Goal: Communication & Community: Share content

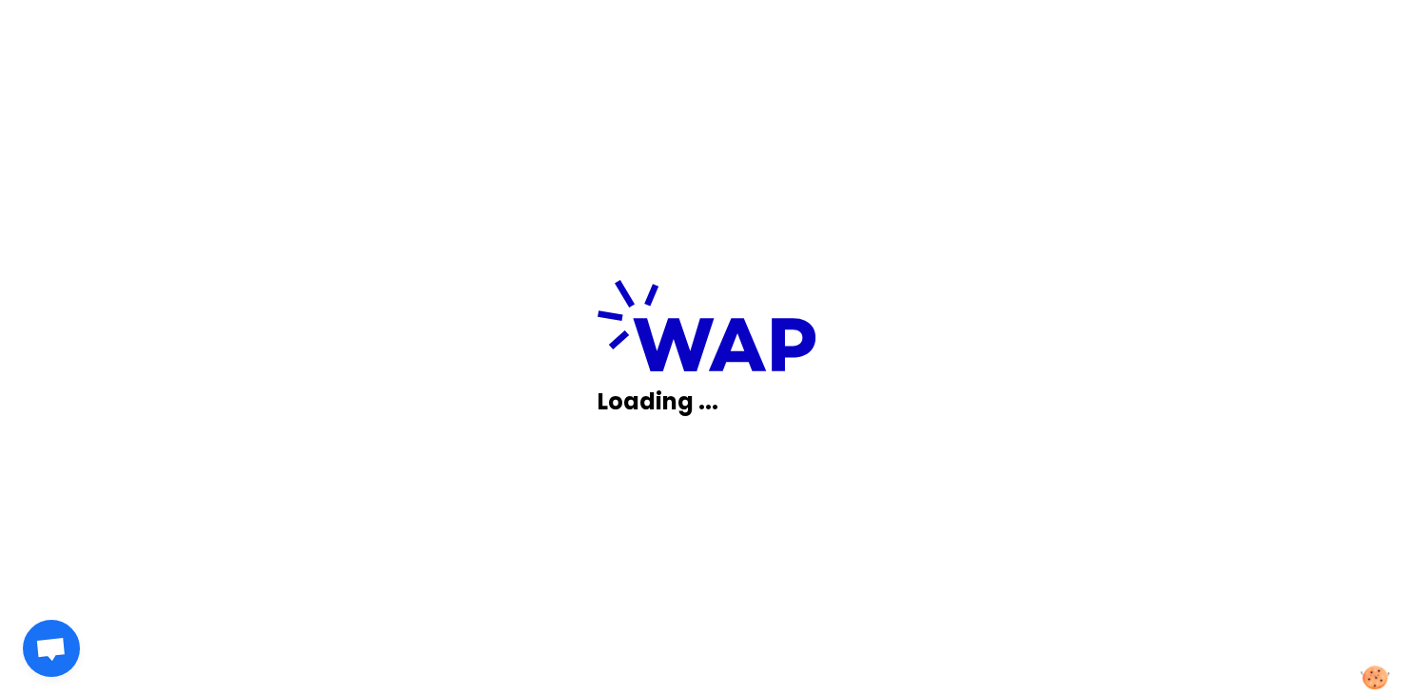
click at [675, 403] on p "Loading ..." at bounding box center [707, 401] width 218 height 30
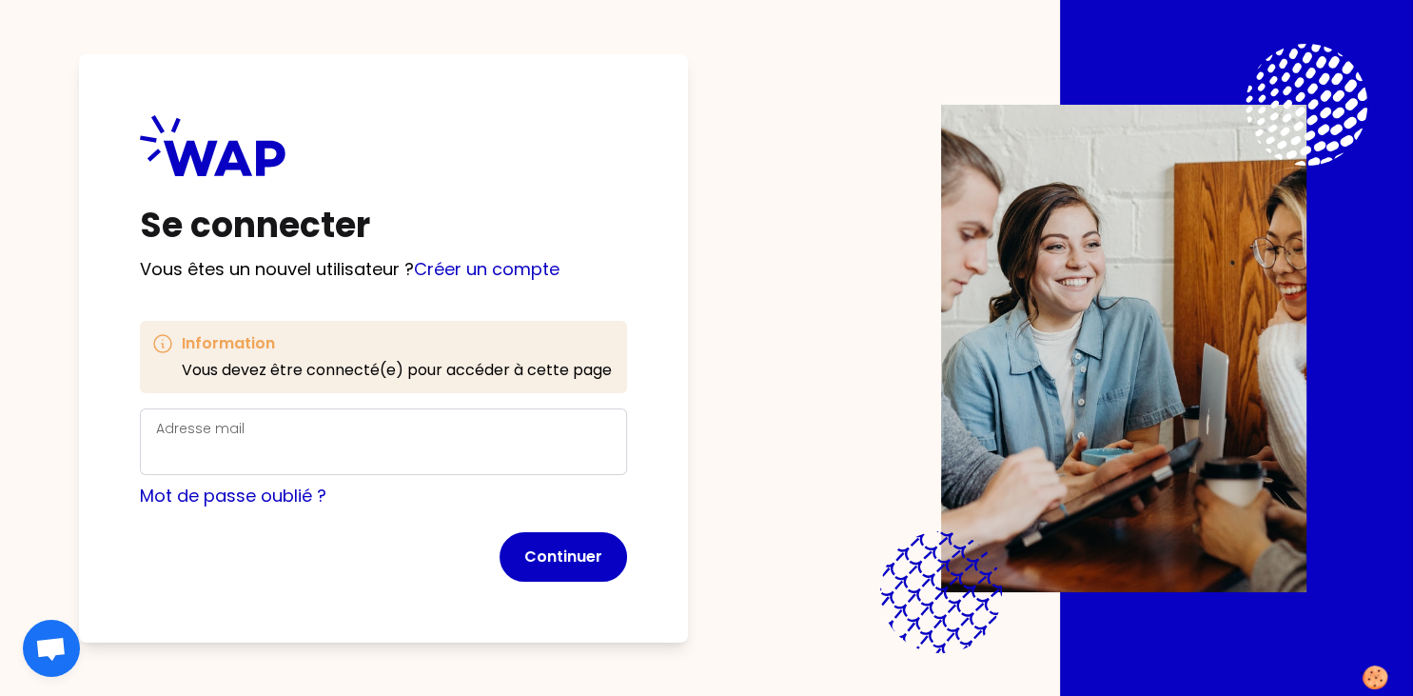
click at [287, 436] on div "Adresse mail" at bounding box center [383, 441] width 455 height 49
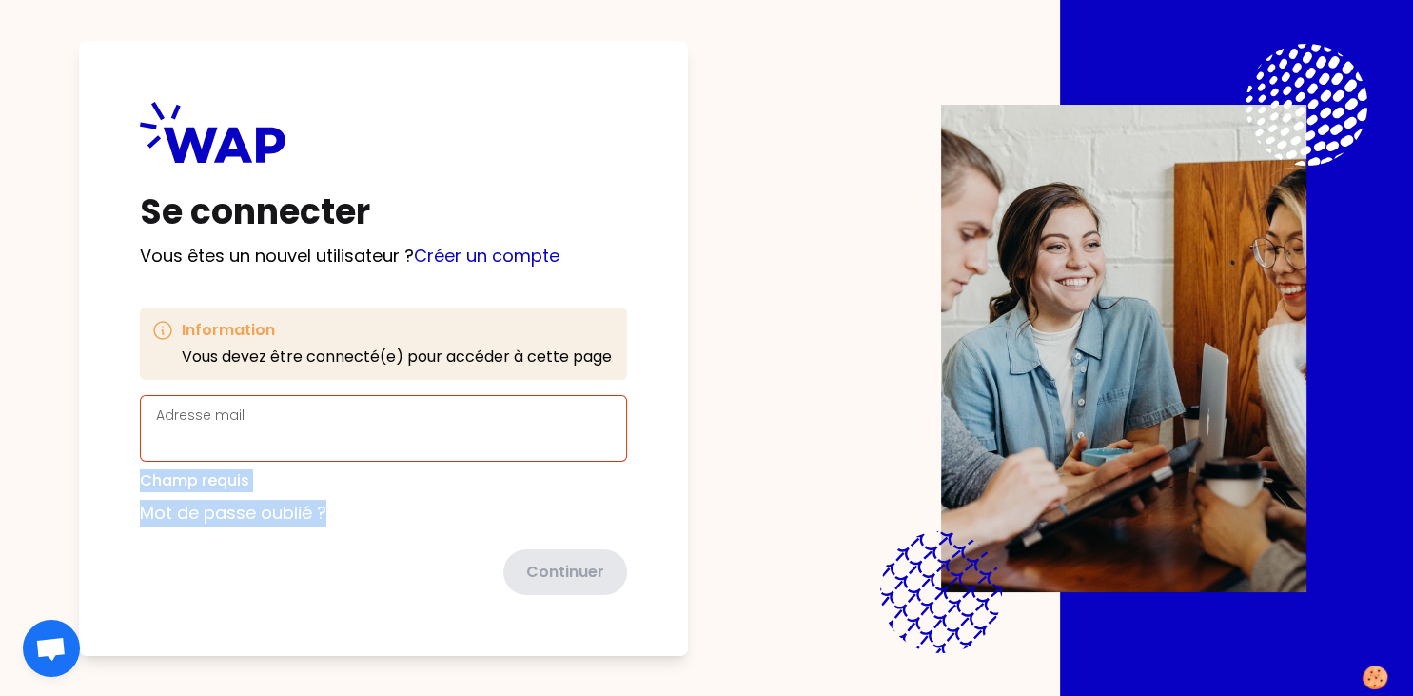
drag, startPoint x: 287, startPoint y: 436, endPoint x: 412, endPoint y: 622, distance: 224.3
click at [412, 622] on div "Se connecter Vous êtes un nouvel utilisateur ? Créer un compte Information Vous…" at bounding box center [383, 348] width 609 height 615
click at [281, 640] on div "Se connecter Vous êtes un nouvel utilisateur ? Créer un compte Information Vous…" at bounding box center [383, 348] width 609 height 615
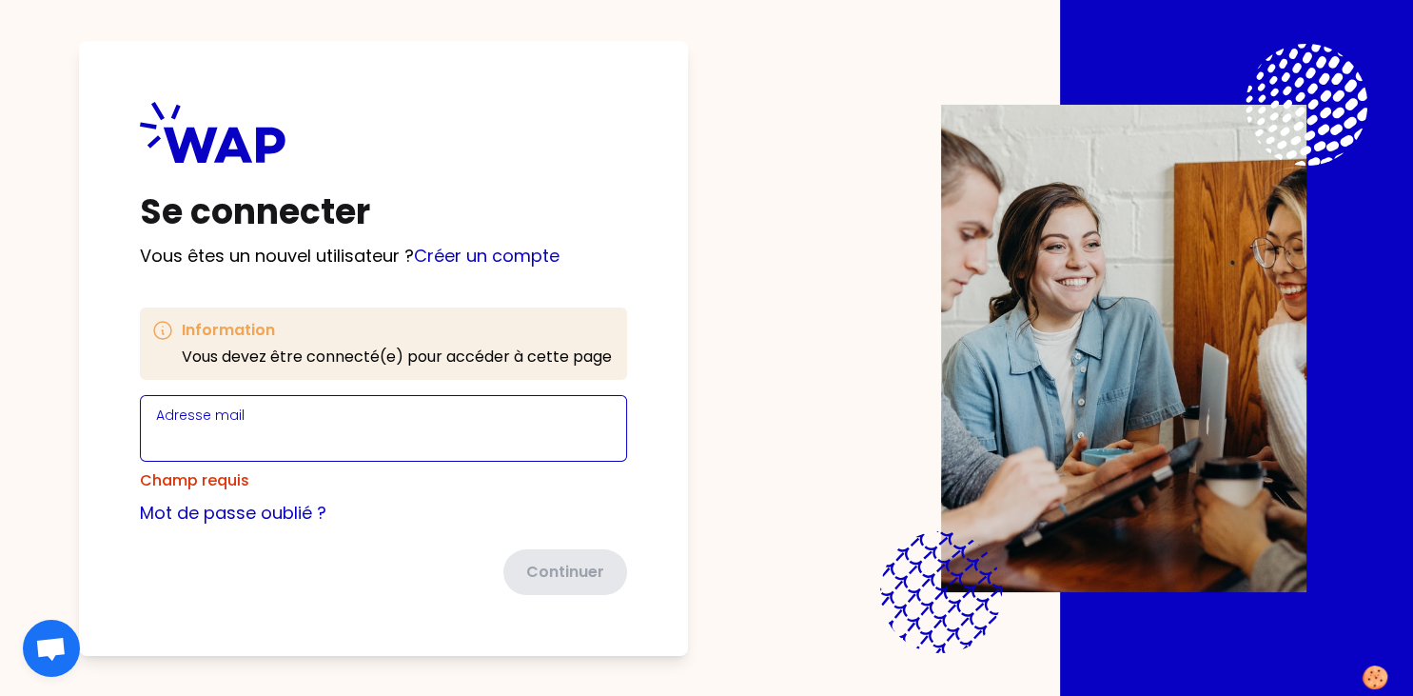
click at [248, 444] on input "Adresse mail" at bounding box center [383, 439] width 455 height 27
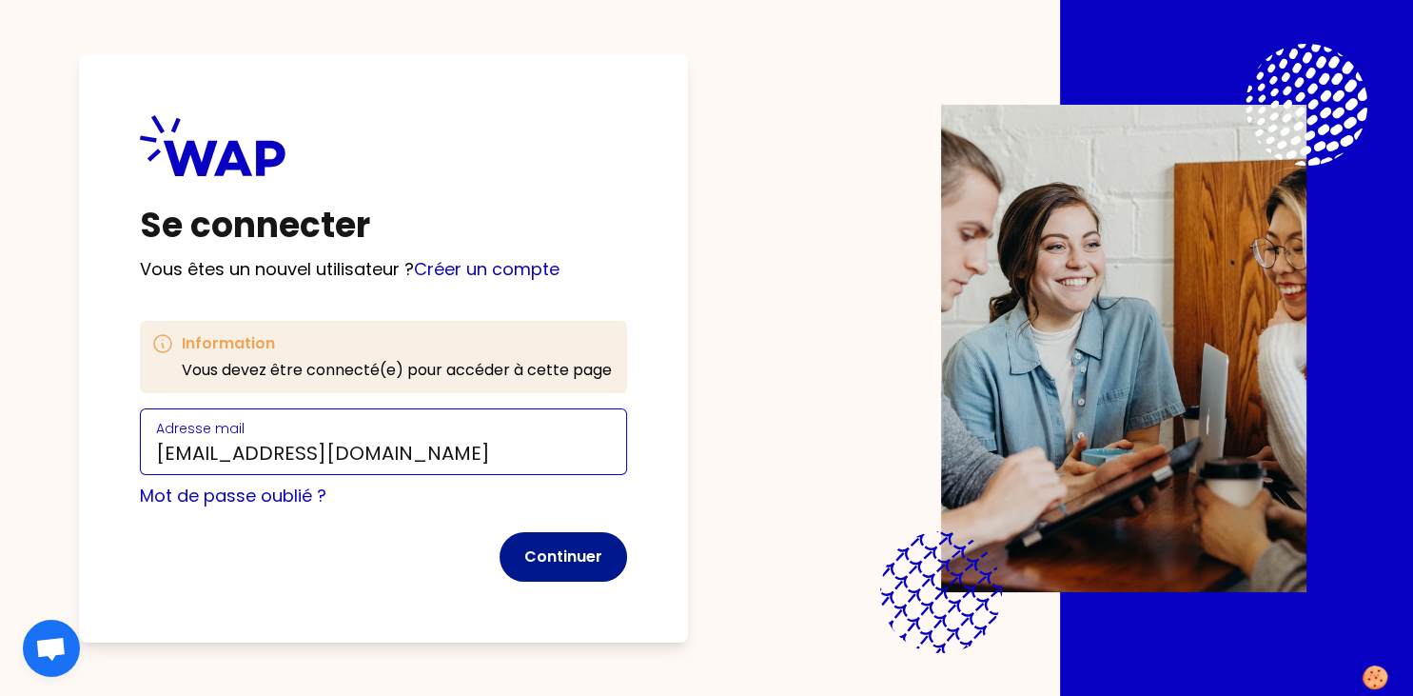
type input "sasha.bchr3@gmail.com"
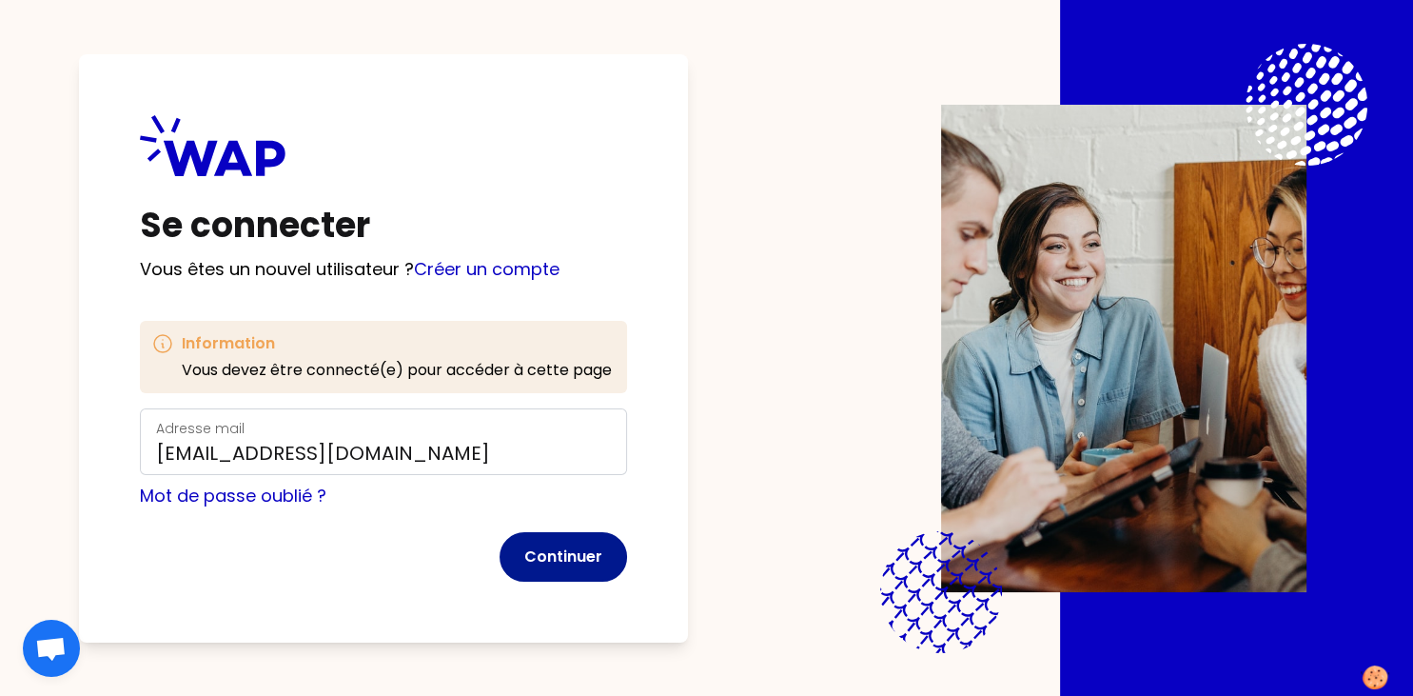
click at [553, 550] on button "Continuer" at bounding box center [563, 556] width 127 height 49
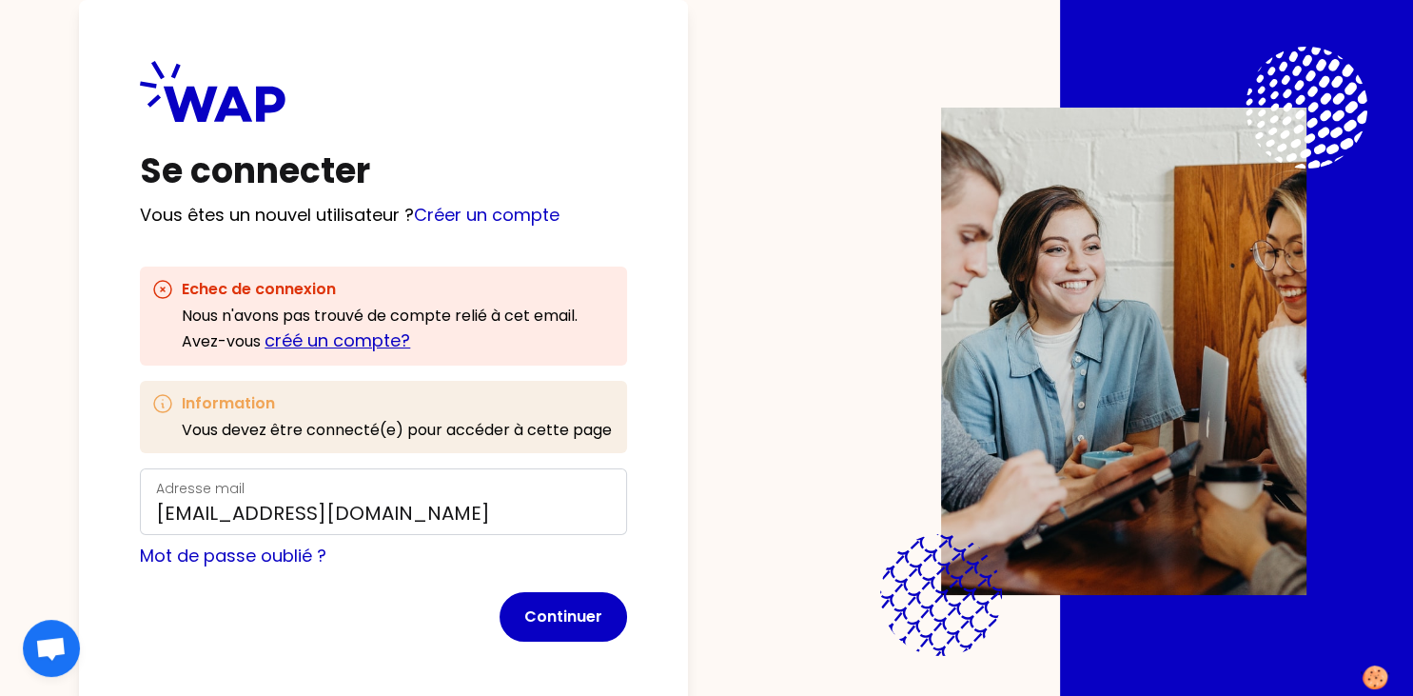
click at [349, 339] on link "créé un compte?" at bounding box center [338, 340] width 146 height 24
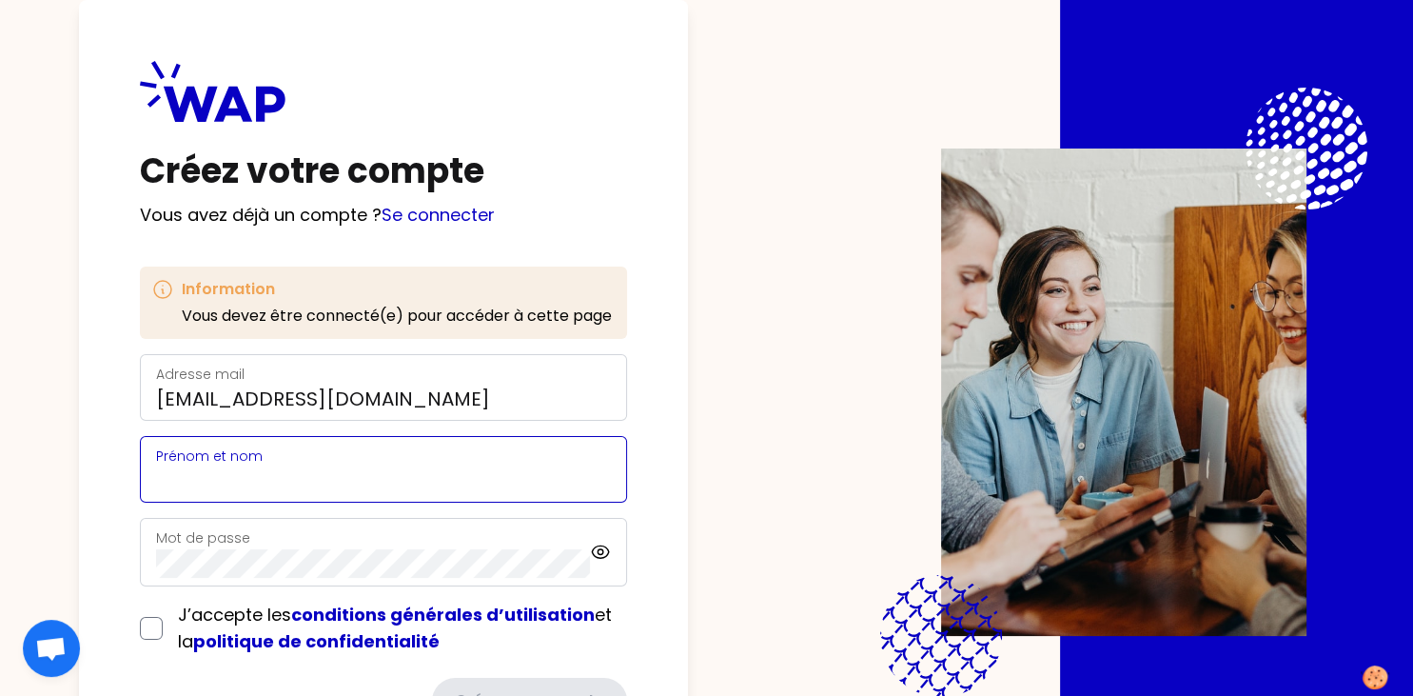
click at [298, 475] on input "Prénom et nom" at bounding box center [383, 480] width 455 height 27
type input "Sasha Boucher"
click at [287, 546] on div "Mot de passe" at bounding box center [373, 551] width 434 height 51
click at [160, 633] on input "checkbox" at bounding box center [151, 628] width 23 height 23
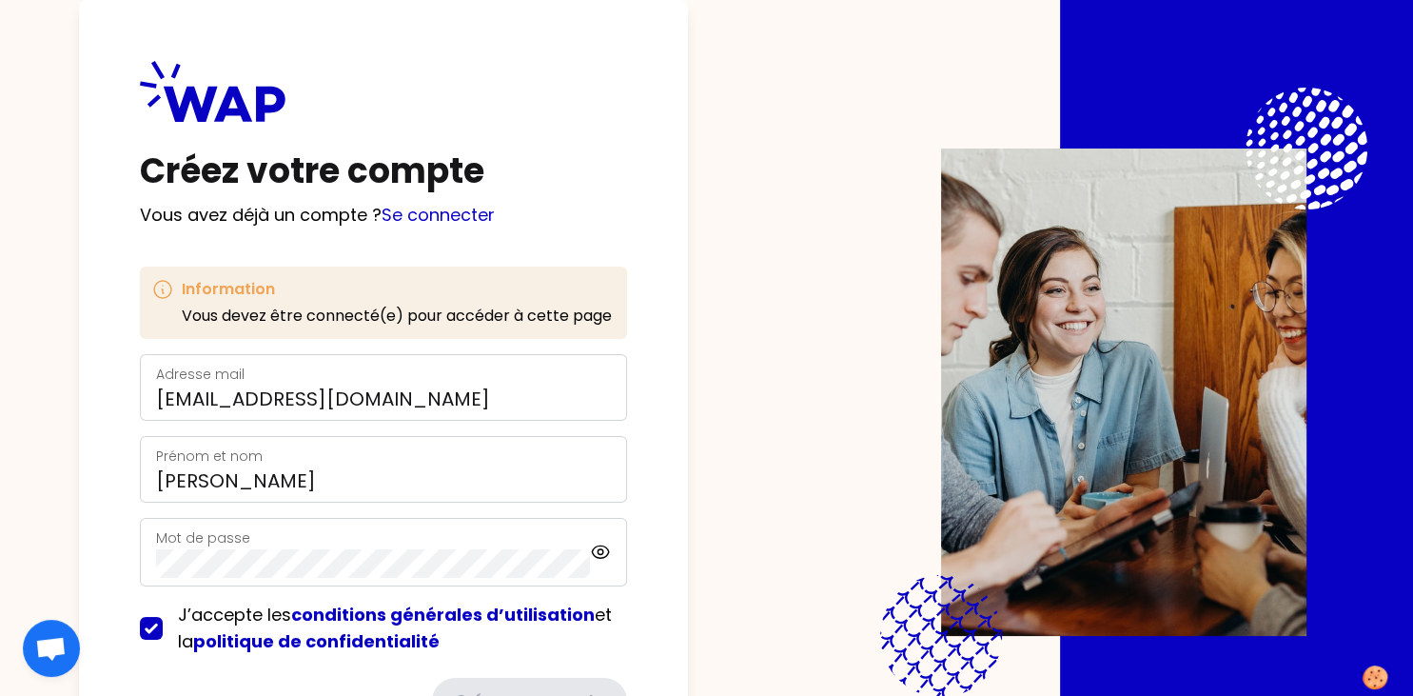
checkbox input "true"
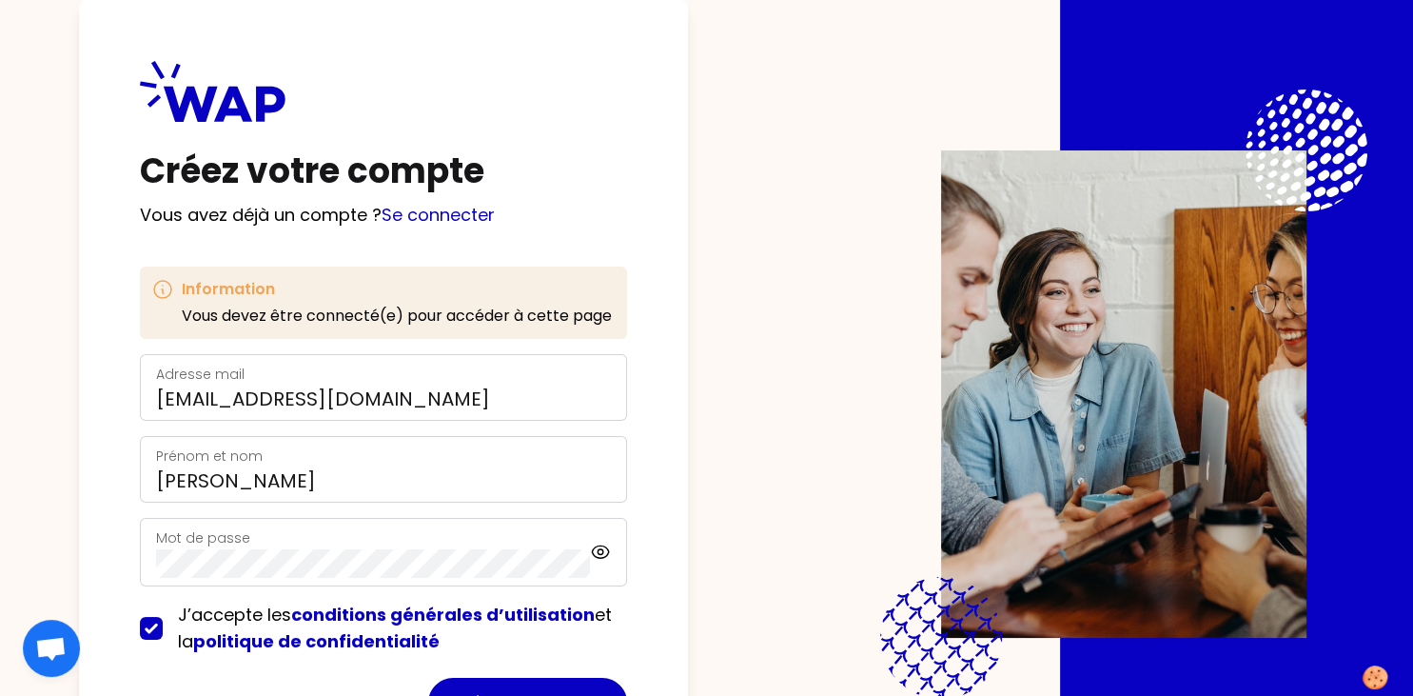
scroll to position [95, 0]
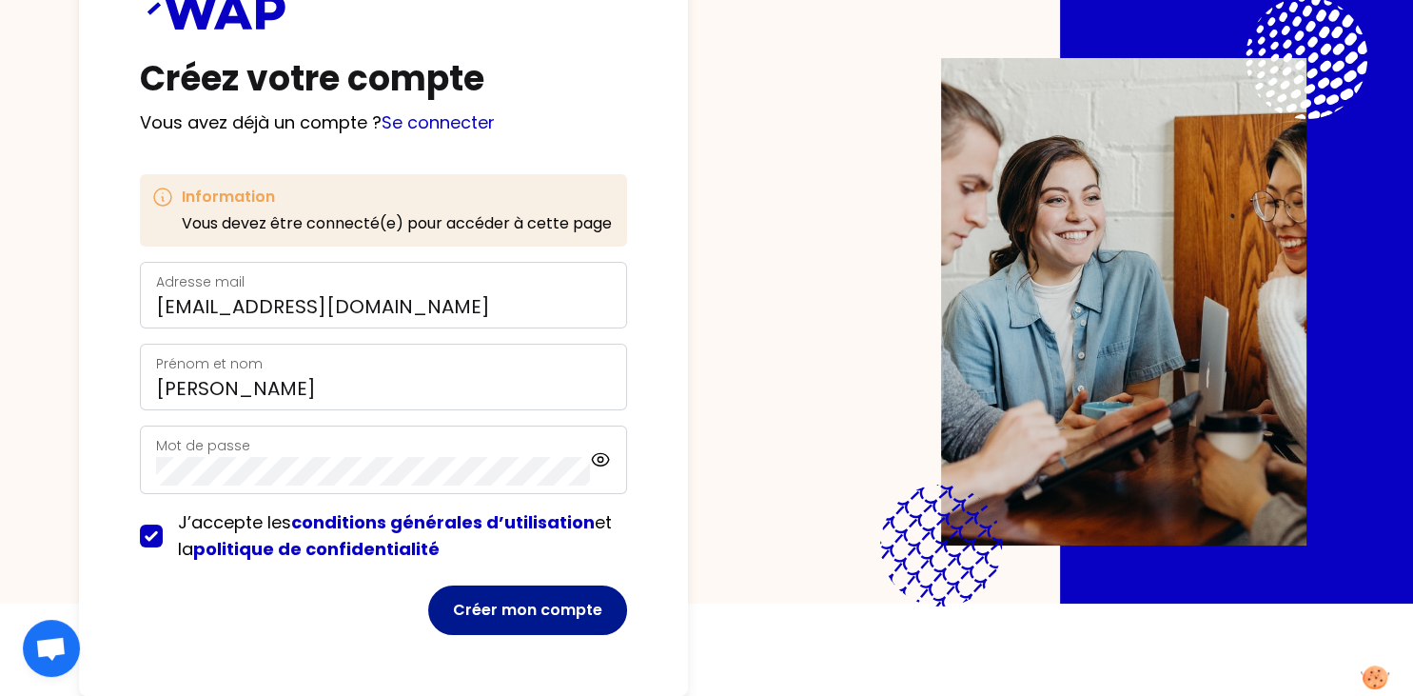
click at [540, 599] on button "Créer mon compte" at bounding box center [527, 609] width 199 height 49
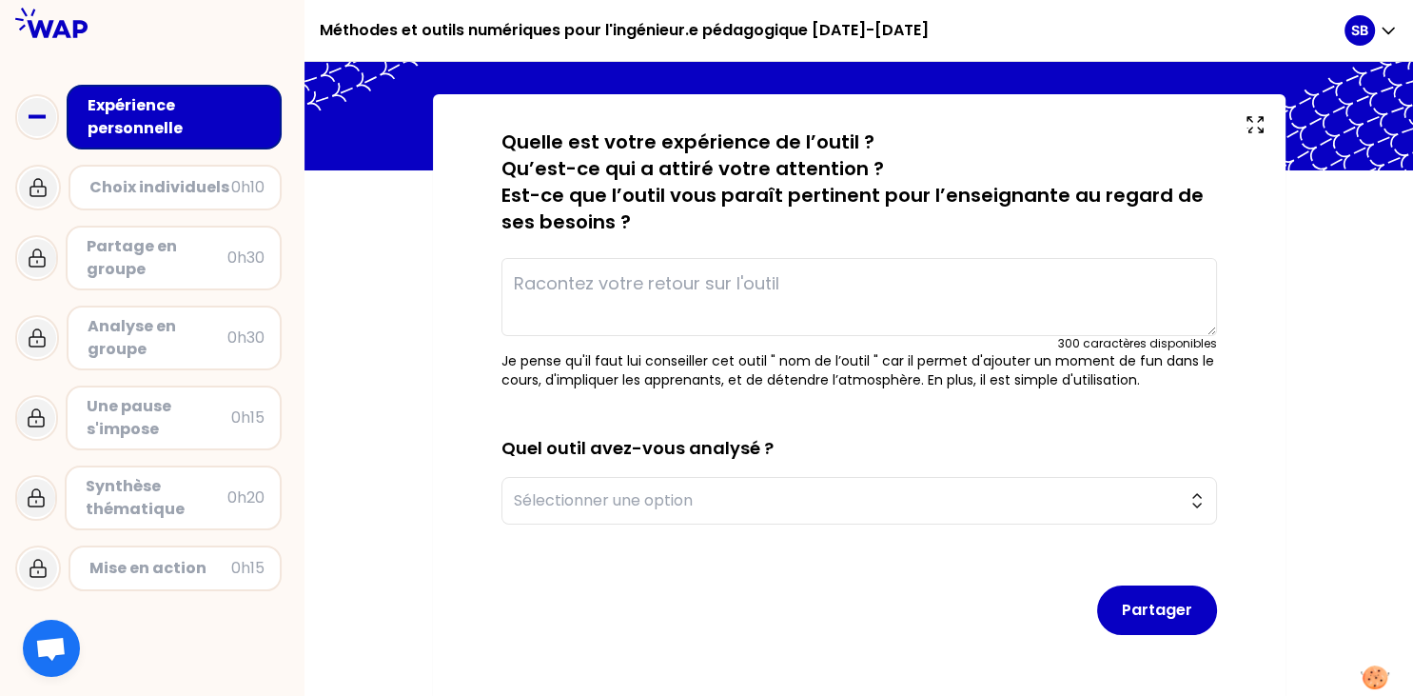
scroll to position [100, 0]
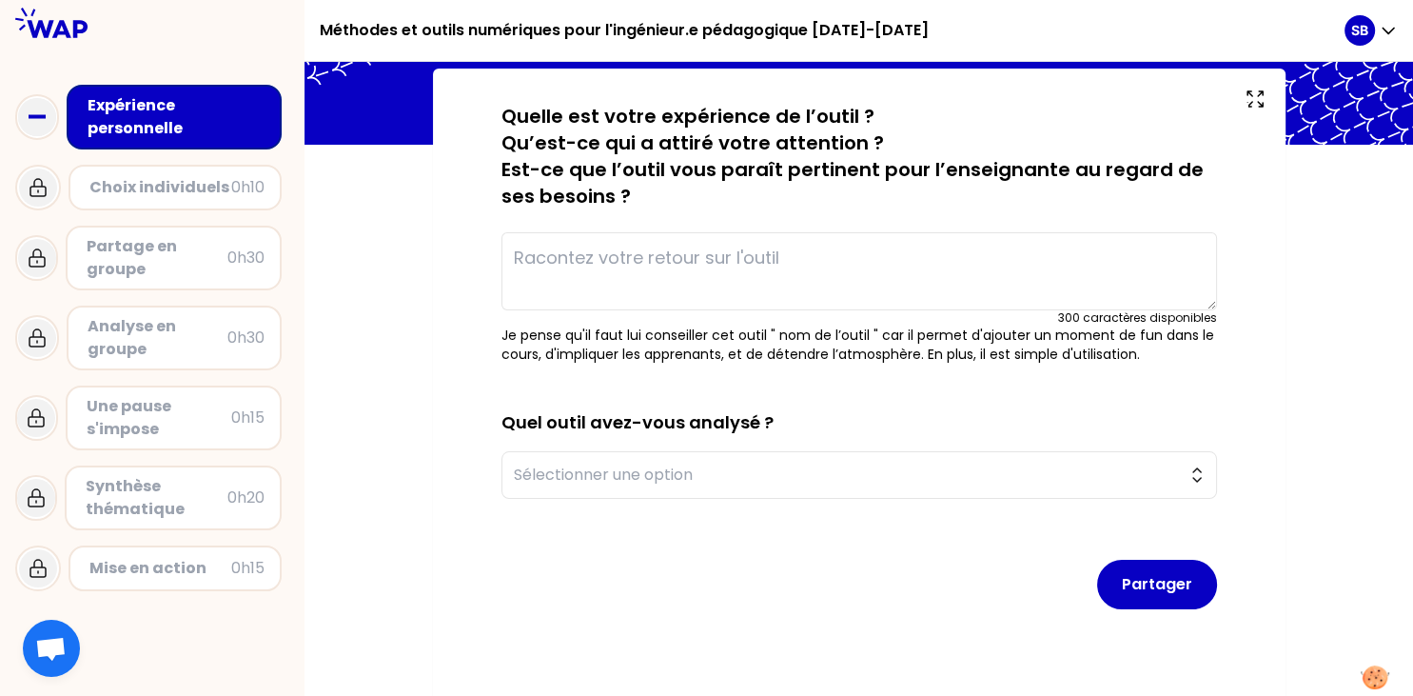
click at [620, 256] on textarea at bounding box center [859, 271] width 716 height 78
click at [620, 471] on span "Sélectionner une option" at bounding box center [846, 474] width 664 height 23
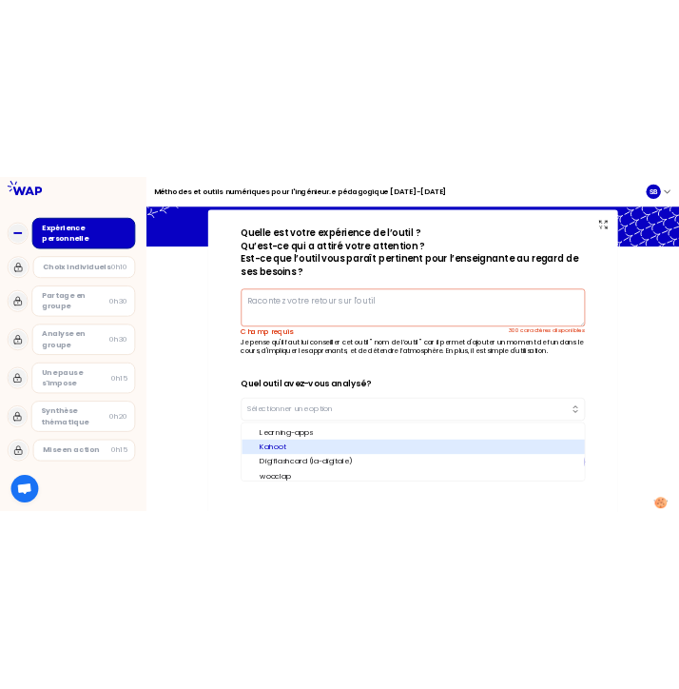
scroll to position [3, 0]
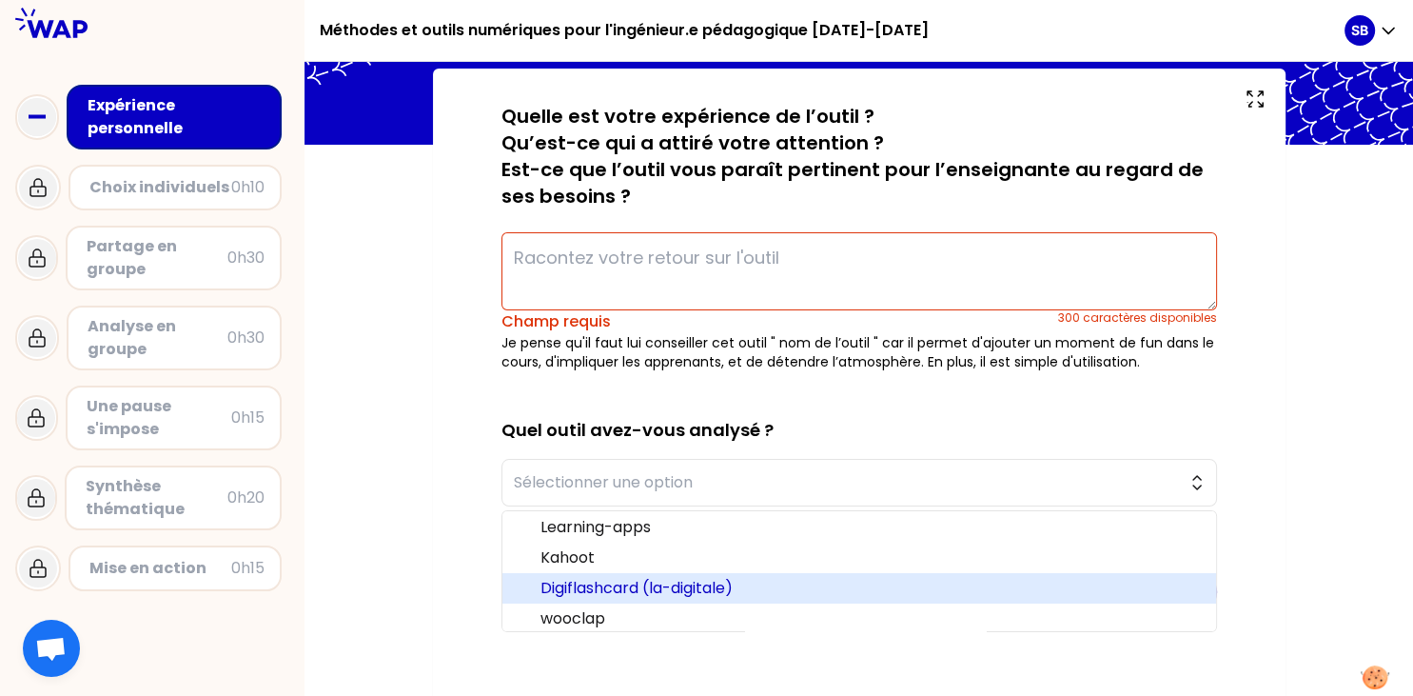
click at [634, 591] on span "Digiflashcard (la-digitale)" at bounding box center [870, 588] width 660 height 23
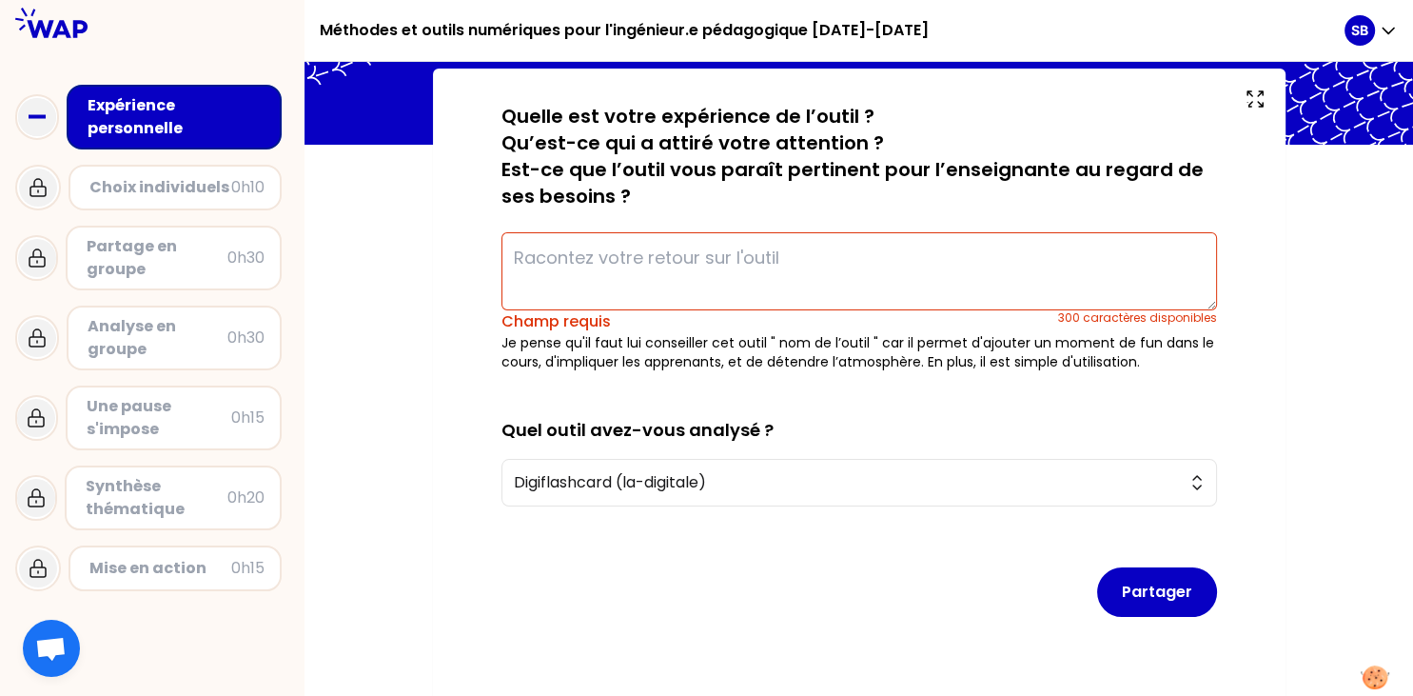
click at [652, 261] on textarea at bounding box center [859, 271] width 716 height 78
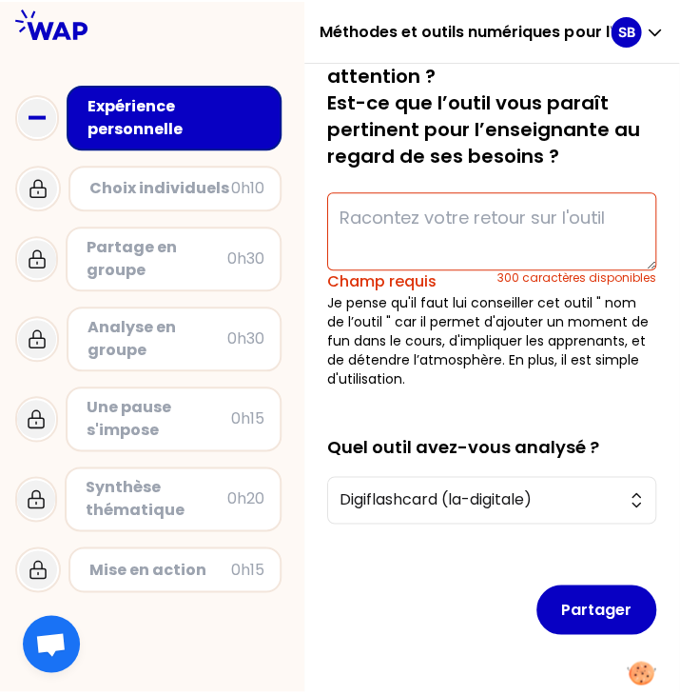
scroll to position [0, 0]
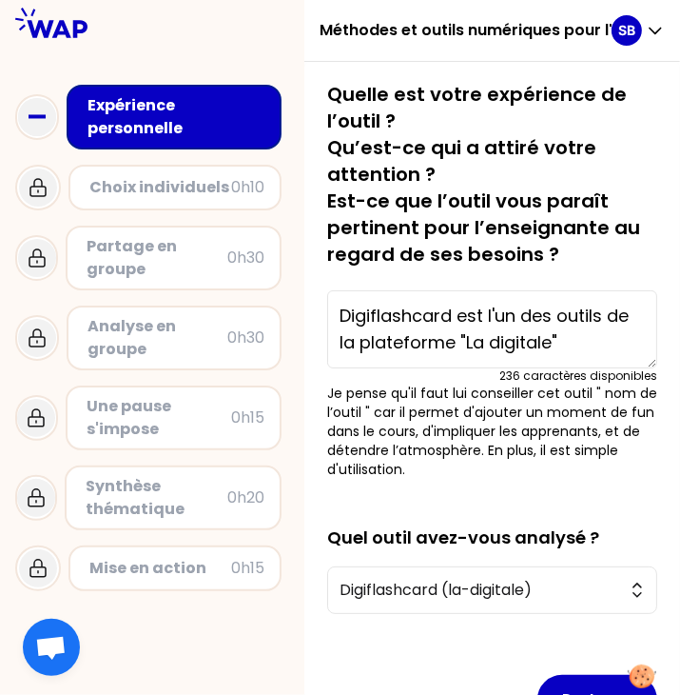
click at [385, 341] on textarea "Digiflashcard est l'un des outils de la plateforme "La digitale"" at bounding box center [492, 329] width 330 height 78
drag, startPoint x: 385, startPoint y: 341, endPoint x: 341, endPoint y: 343, distance: 44.8
click at [341, 343] on textarea "Digiflashcard est l'un des outils de la plateforme "La digitale"" at bounding box center [492, 329] width 330 height 78
click at [631, 337] on textarea "Digiflashcard est l'un des outils de l'application en ligne "La digitale"" at bounding box center [492, 329] width 330 height 78
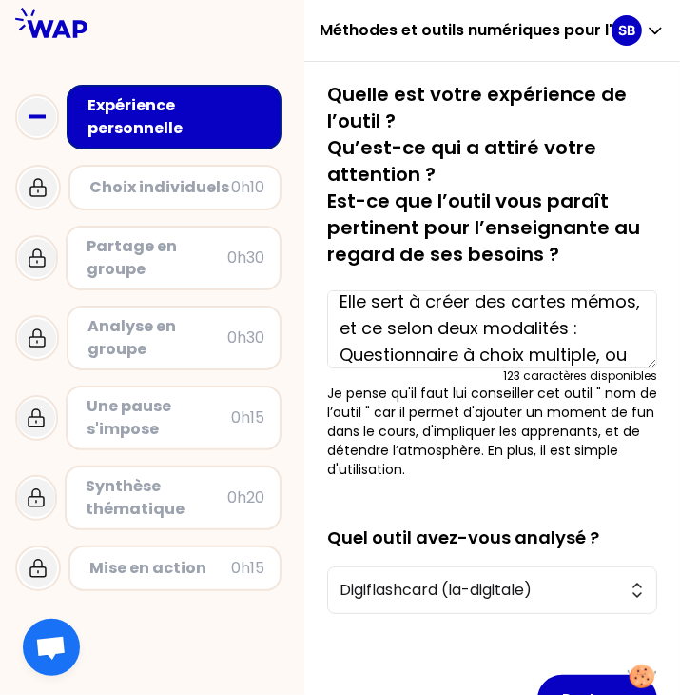
scroll to position [94, 0]
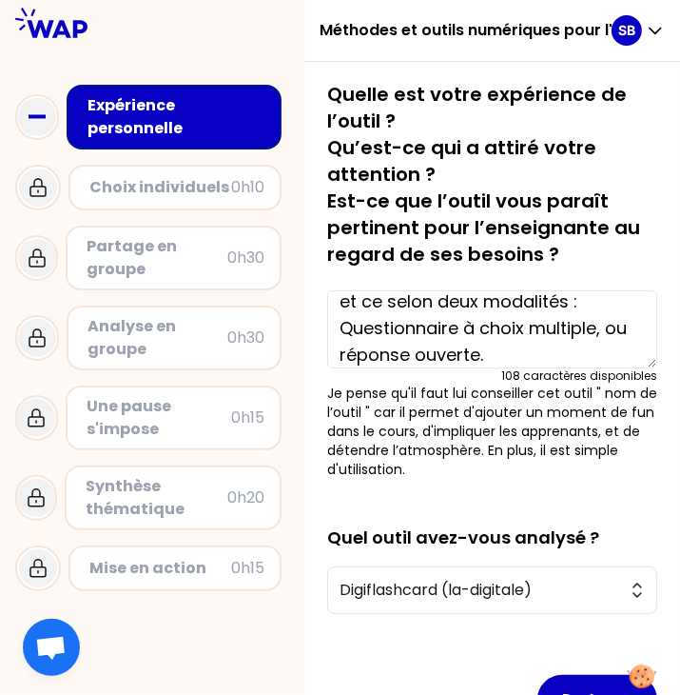
click at [499, 359] on textarea "Digiflashcard est l'un des outils de l'application en ligne "La digitale". Elle…" at bounding box center [492, 329] width 330 height 78
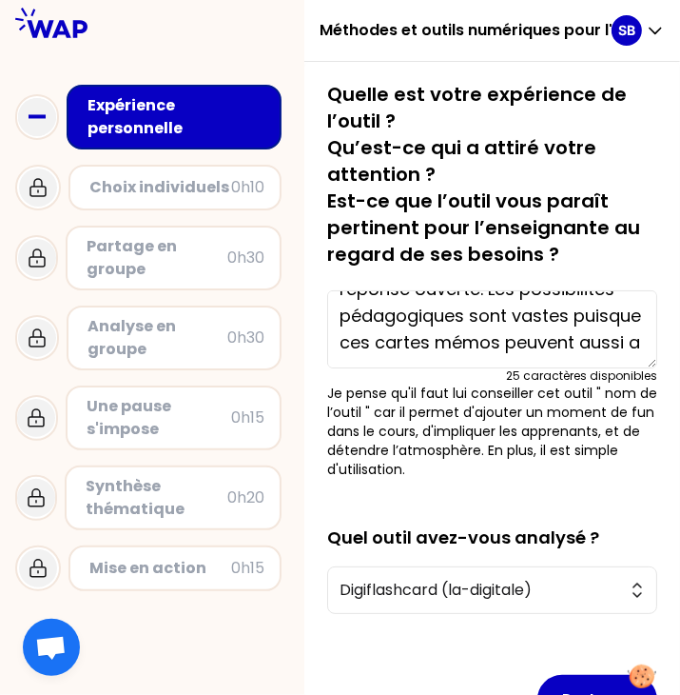
scroll to position [160, 0]
type textarea "Digiflashcard est l'un des outils de l'application en ligne "La digitale". Elle…"
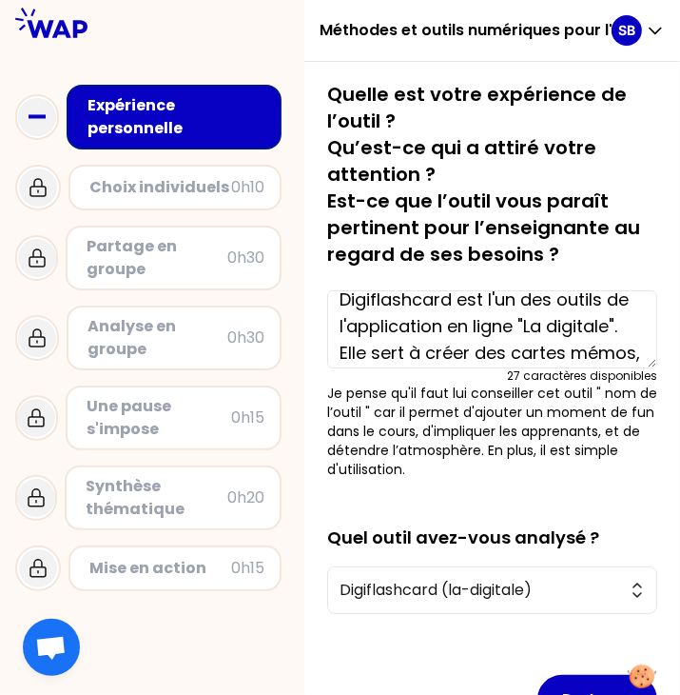
scroll to position [0, 0]
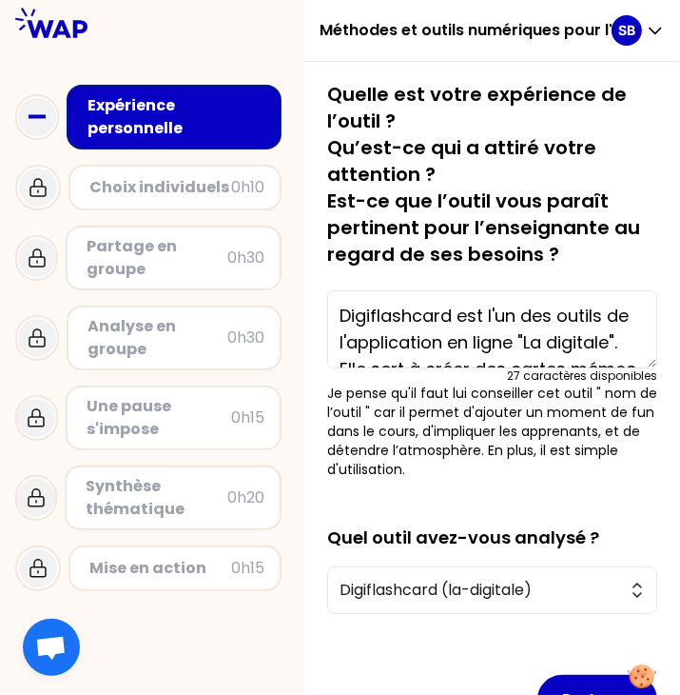
click at [417, 314] on textarea "Digiflashcard est l'un des outils de l'application en ligne "La digitale". Elle…" at bounding box center [492, 329] width 330 height 78
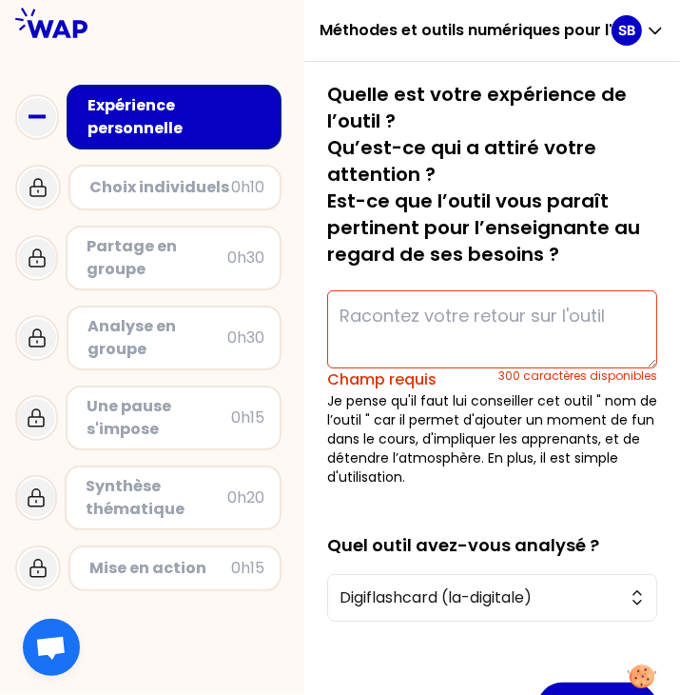
click at [327, 290] on textarea at bounding box center [492, 329] width 330 height 78
click at [386, 314] on textarea at bounding box center [492, 329] width 330 height 78
paste textarea "Digiflashcard, outil appartement à l’application en ligne “La digitale” est un …"
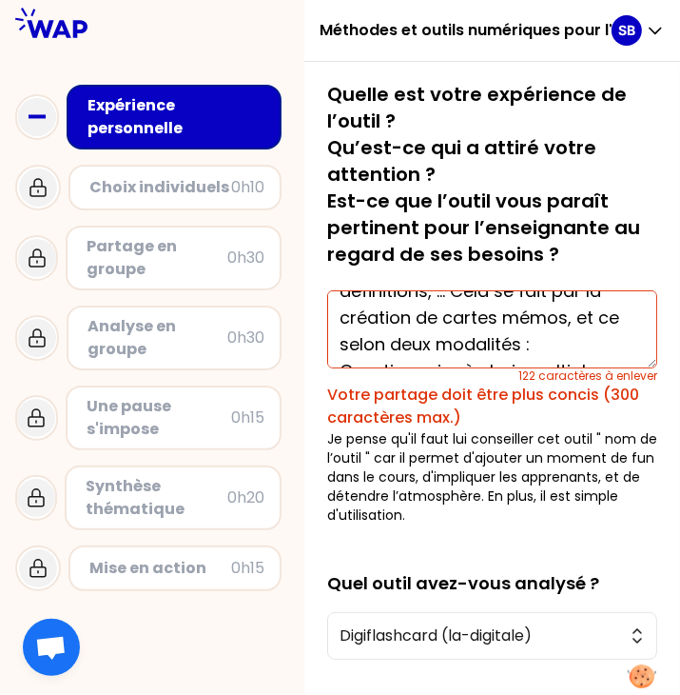
scroll to position [184, 0]
drag, startPoint x: 546, startPoint y: 343, endPoint x: 578, endPoint y: 324, distance: 36.7
click at [578, 324] on textarea "Digiflashcard, outil appartement à l’application en ligne “La digitale” est un …" at bounding box center [492, 329] width 330 height 78
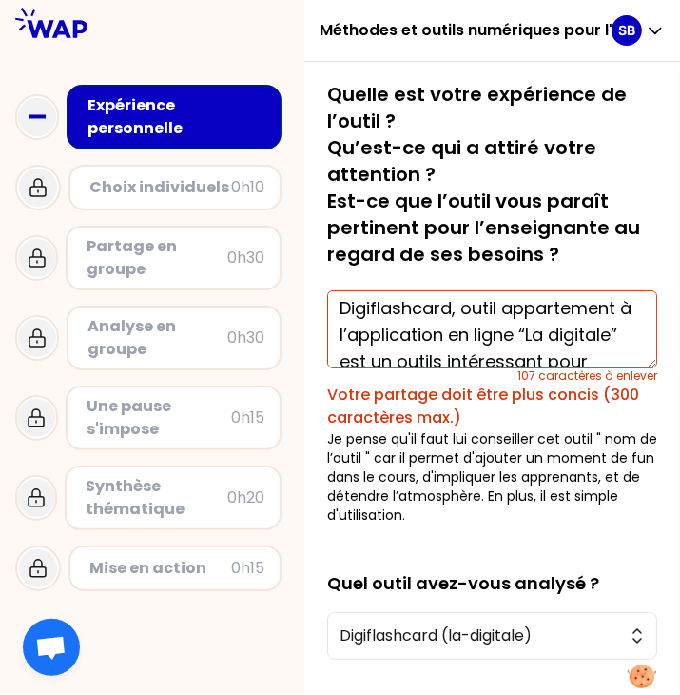
scroll to position [8, 0]
click at [411, 304] on textarea "Digiflashcard, outil appartement à l’application en ligne “La digitale” est un …" at bounding box center [492, 329] width 330 height 78
drag, startPoint x: 411, startPoint y: 304, endPoint x: 440, endPoint y: 309, distance: 29.1
click at [440, 309] on textarea "Digiflashcard, outil appartement à l’application en ligne “La digitale” est un …" at bounding box center [492, 329] width 330 height 78
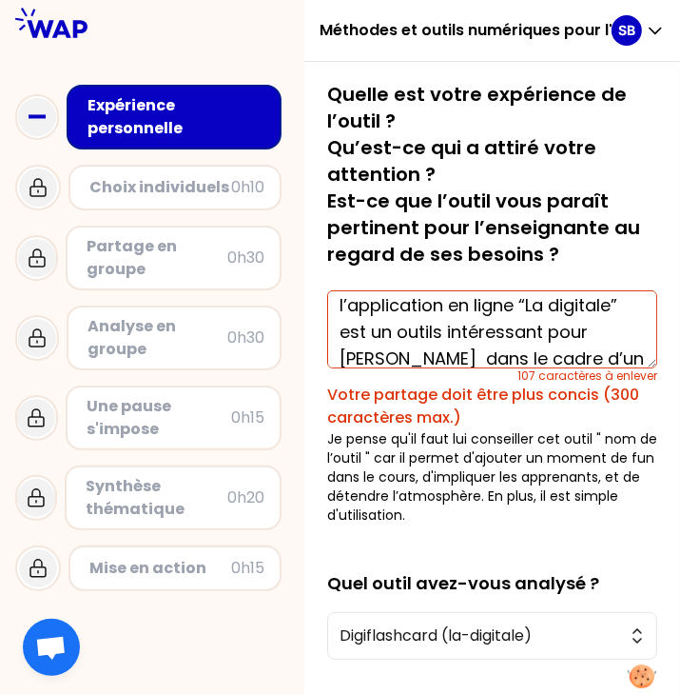
scroll to position [20, 0]
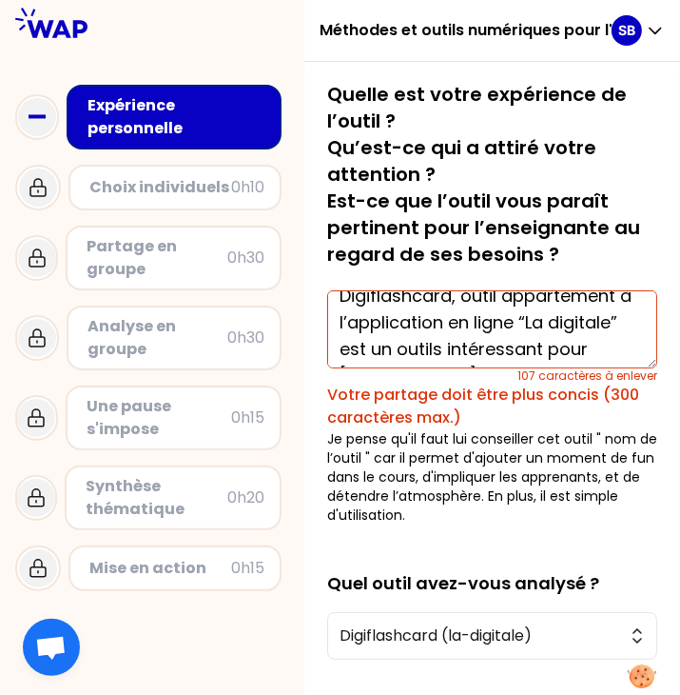
click at [455, 300] on textarea "Digiflashcard, outil appartement à l’application en ligne “La digitale” est un …" at bounding box center [492, 329] width 330 height 78
drag, startPoint x: 455, startPoint y: 300, endPoint x: 382, endPoint y: 348, distance: 87.1
click at [382, 348] on textarea "Digiflashcard, outil appartement à l’application en ligne “La digitale” est un …" at bounding box center [492, 329] width 330 height 78
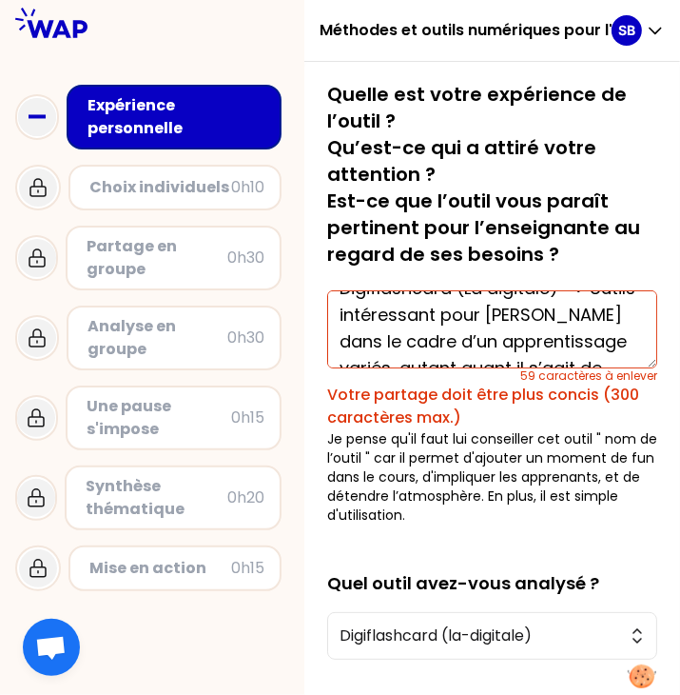
scroll to position [0, 0]
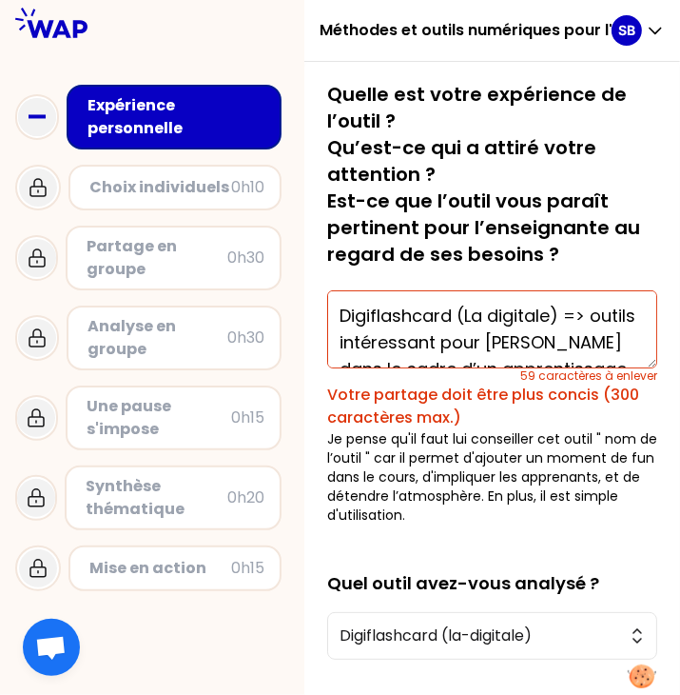
click at [452, 344] on textarea "Digiflashcard (La digitale) => outils intéressant pour Isabelle dans le cadre d…" at bounding box center [492, 329] width 330 height 78
drag, startPoint x: 452, startPoint y: 344, endPoint x: 533, endPoint y: 355, distance: 81.5
click at [533, 355] on textarea "Digiflashcard (La digitale) => outils intéressant pour Isabelle dans le cadre d…" at bounding box center [492, 329] width 330 height 78
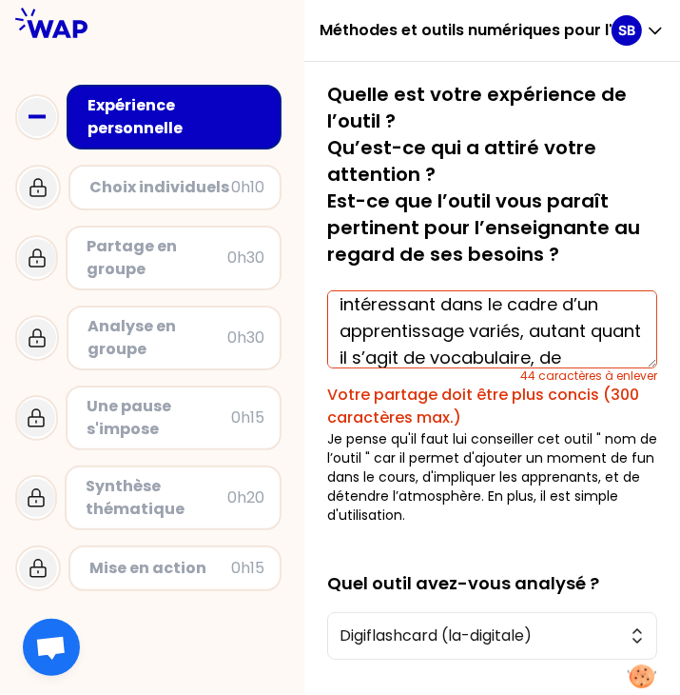
scroll to position [37, 0]
click at [461, 301] on textarea "Digiflashcard (La digitale) => outils intéressant dans le cadre d’un apprentiss…" at bounding box center [492, 329] width 330 height 78
drag, startPoint x: 461, startPoint y: 301, endPoint x: 504, endPoint y: 338, distance: 57.4
click at [504, 338] on textarea "Digiflashcard (La digitale) => outils intéressant dans le cadre d’un apprentiss…" at bounding box center [492, 329] width 330 height 78
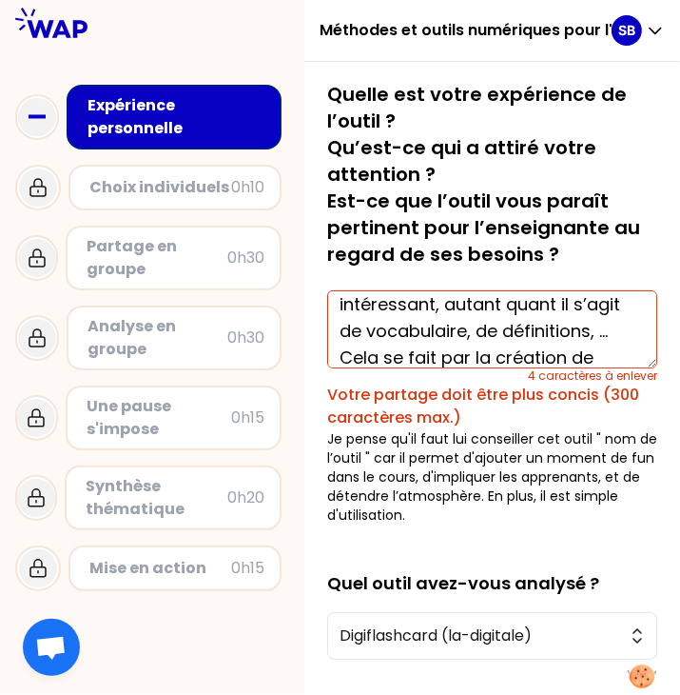
scroll to position [39, 0]
click at [563, 305] on textarea "Digiflashcard (La digitale) => outils intéressant, autant quant il s’agit de vo…" at bounding box center [492, 329] width 330 height 78
drag, startPoint x: 563, startPoint y: 305, endPoint x: 607, endPoint y: 310, distance: 44.0
click at [607, 309] on textarea "Digiflashcard (La digitale) => outils intéressant, autant quant il s’agit de vo…" at bounding box center [492, 329] width 330 height 78
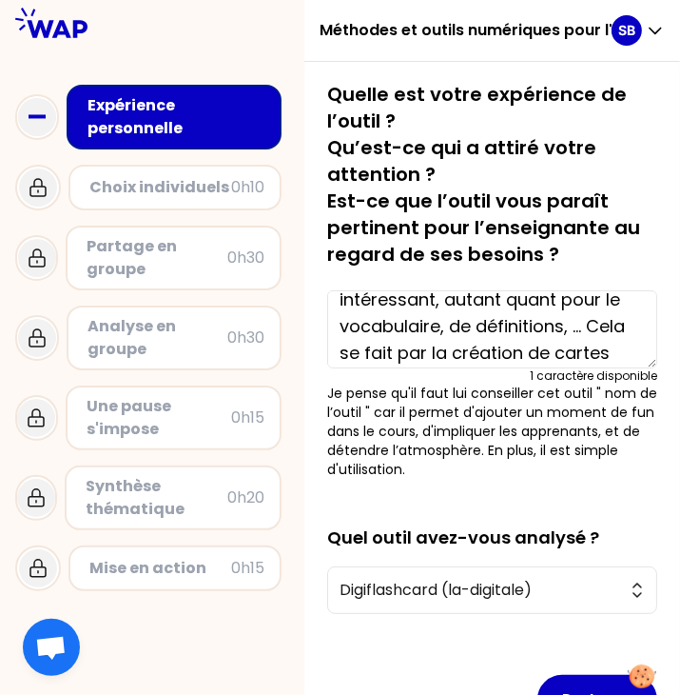
scroll to position [44, 0]
click at [460, 327] on textarea "Digiflashcard (La digitale) => outils intéressant, autant quant pour le vocabul…" at bounding box center [492, 329] width 330 height 78
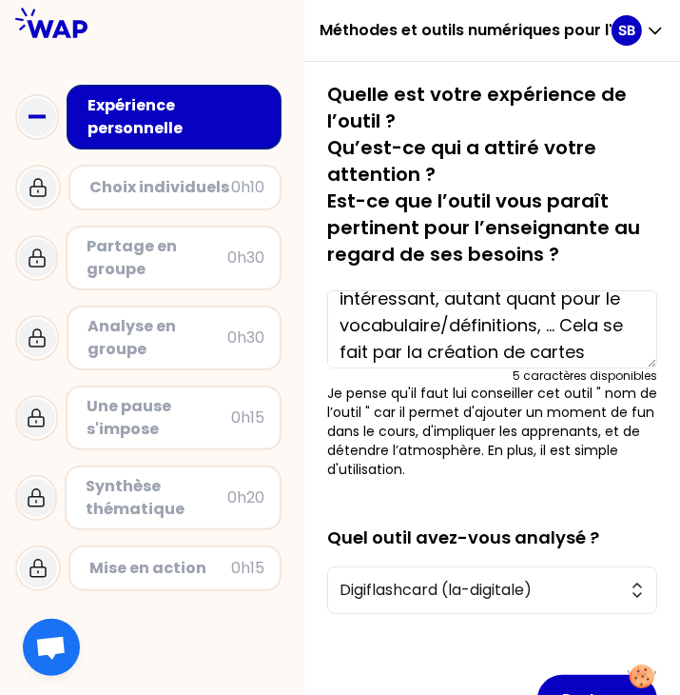
click at [619, 346] on textarea "Digiflashcard (La digitale) => outils intéressant, autant quant pour le vocabul…" at bounding box center [492, 329] width 330 height 78
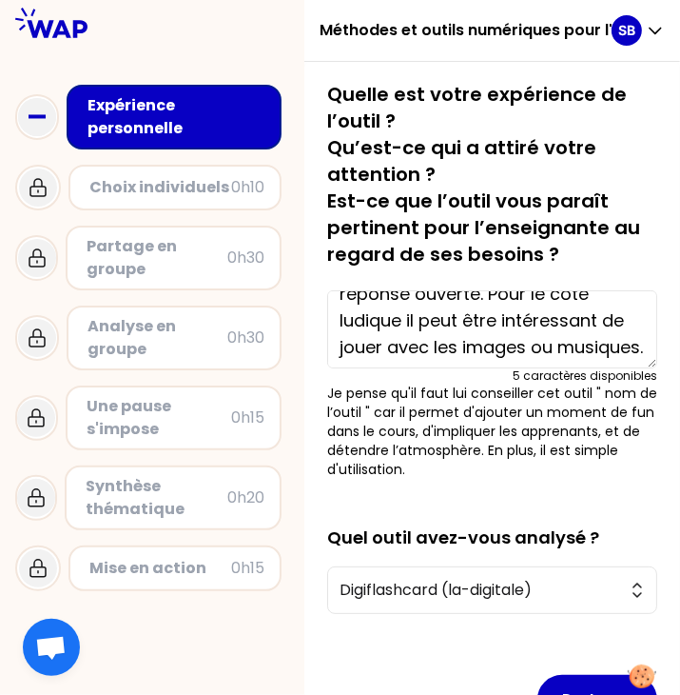
scroll to position [186, 0]
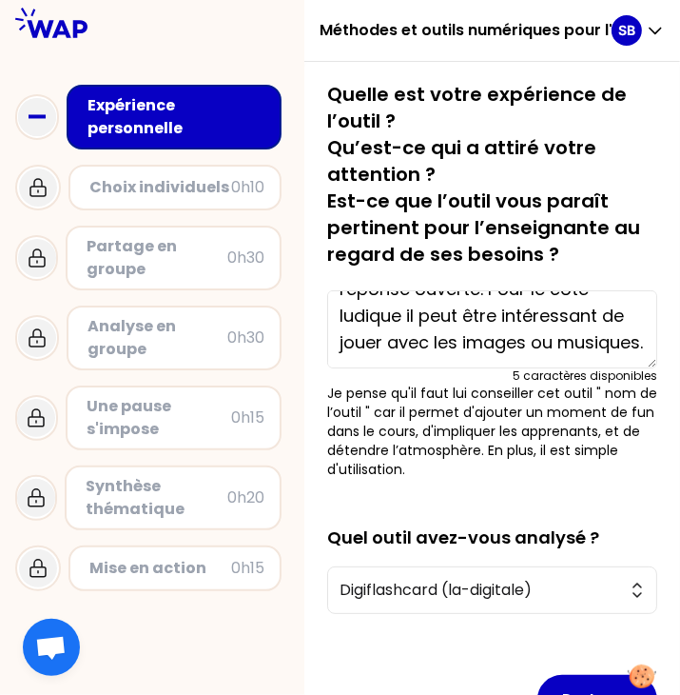
click at [447, 347] on textarea "Digiflashcard (La digitale) => outils intéressant, autant quant pour le vocabul…" at bounding box center [492, 329] width 330 height 78
drag, startPoint x: 447, startPoint y: 347, endPoint x: 610, endPoint y: 347, distance: 162.7
click at [610, 347] on textarea "Digiflashcard (La digitale) => outils intéressant, autant quant pour le vocabul…" at bounding box center [492, 329] width 330 height 78
click at [611, 339] on textarea "Digiflashcard (La digitale) => outils intéressant, autant quant pour le vocabul…" at bounding box center [492, 329] width 330 height 78
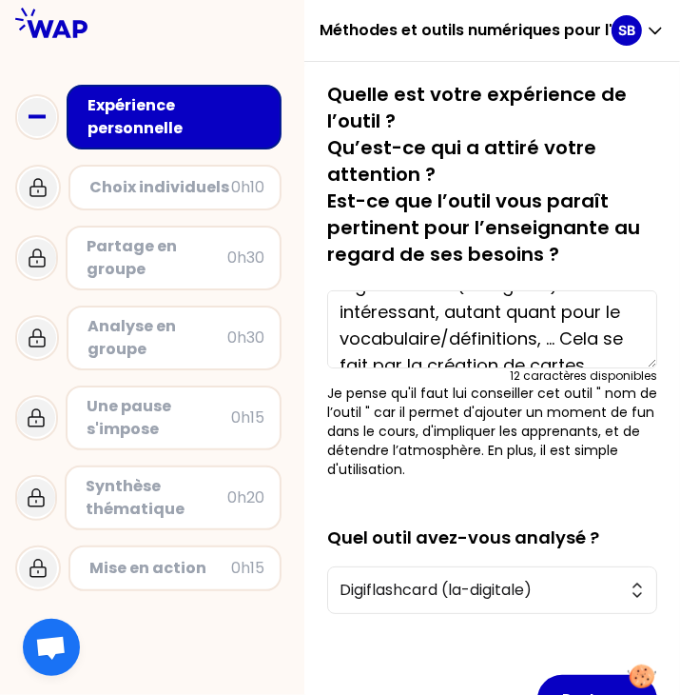
scroll to position [30, 0]
click at [540, 312] on textarea "Digiflashcard (La digitale) => outils intéressant, autant quant pour le vocabul…" at bounding box center [492, 329] width 330 height 78
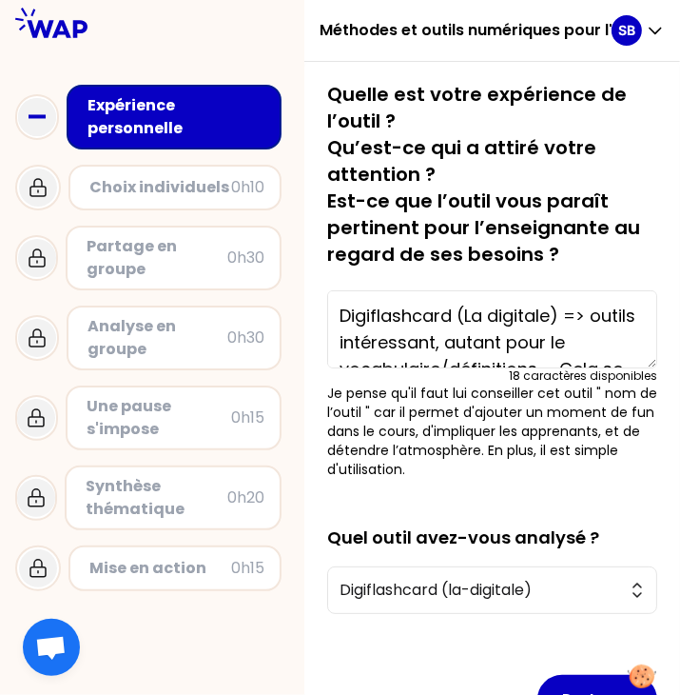
scroll to position [9, 0]
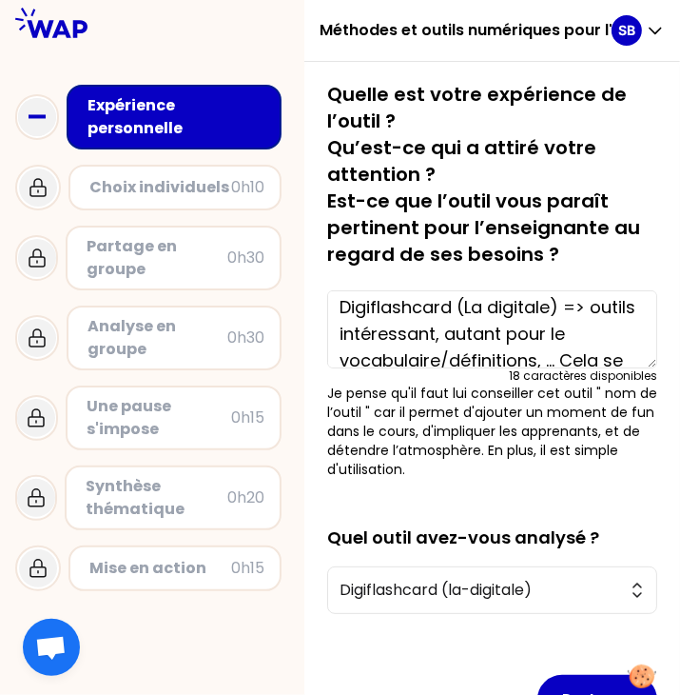
click at [618, 307] on textarea "Digiflashcard (La digitale) => outils intéressant, autant pour le vocabulaire/d…" at bounding box center [492, 329] width 330 height 78
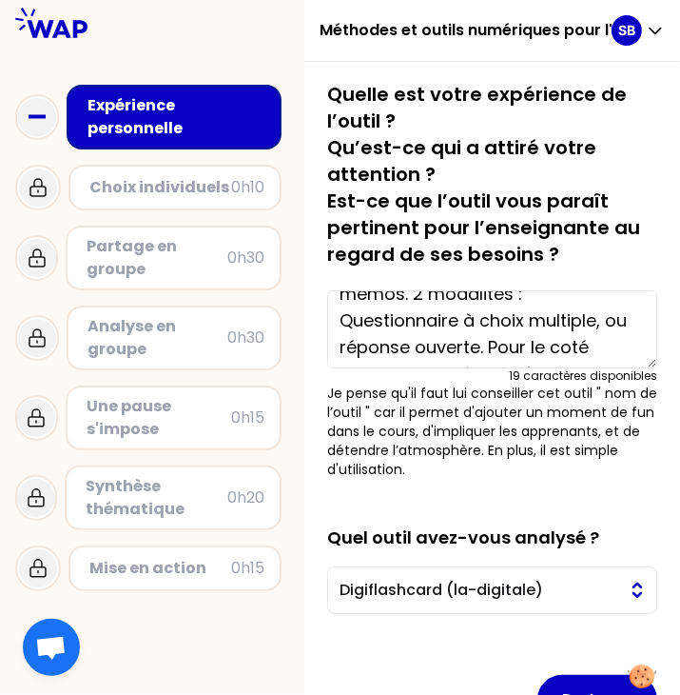
scroll to position [126, 0]
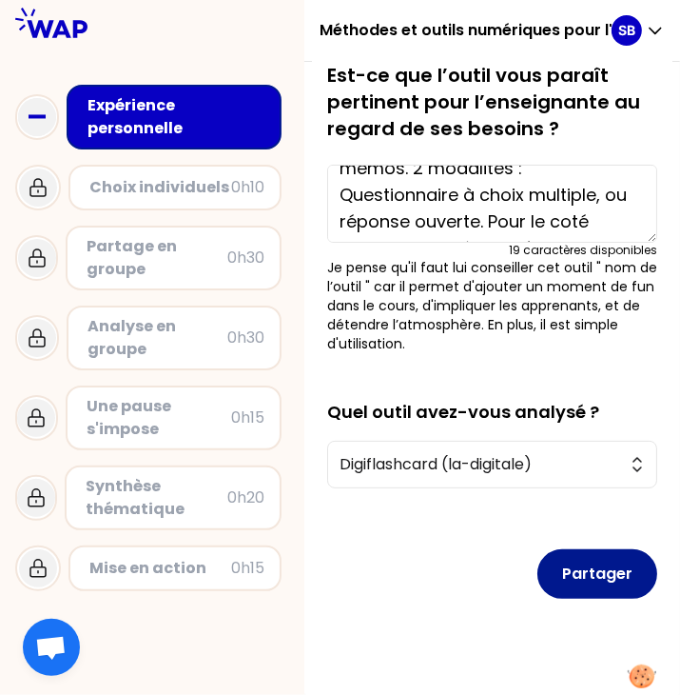
type textarea "Digiflashcard (La digitale) => outil intéressant, autant pour le vocabulaire/dé…"
click at [601, 579] on button "Partager" at bounding box center [598, 573] width 120 height 49
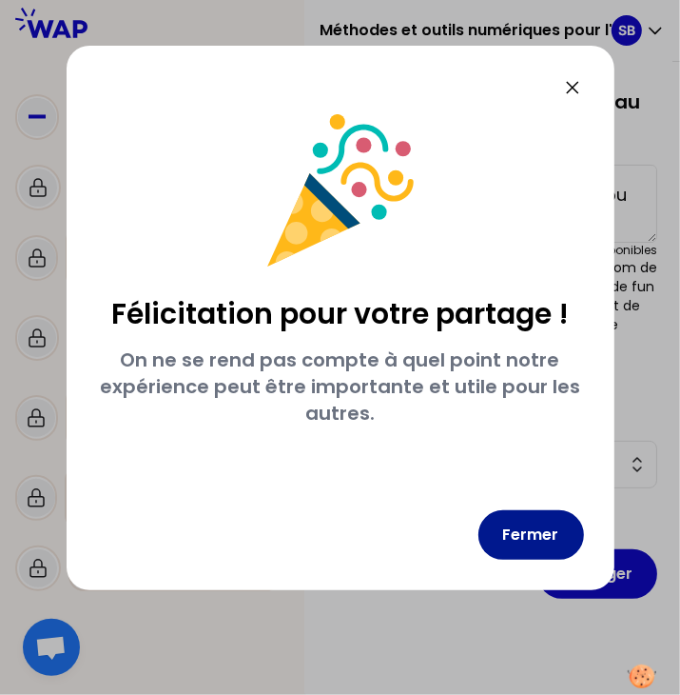
click at [529, 517] on button "Fermer" at bounding box center [532, 534] width 106 height 49
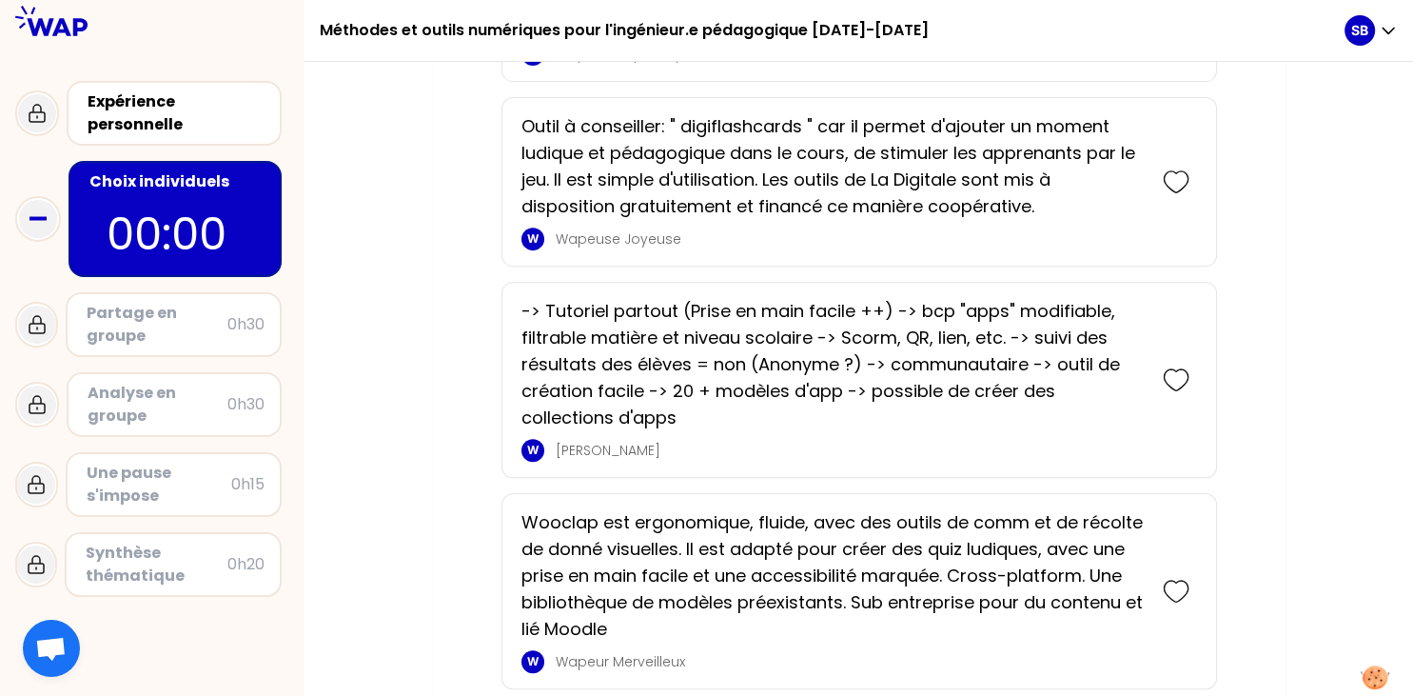
scroll to position [736, 0]
click at [1167, 180] on icon at bounding box center [1176, 182] width 27 height 27
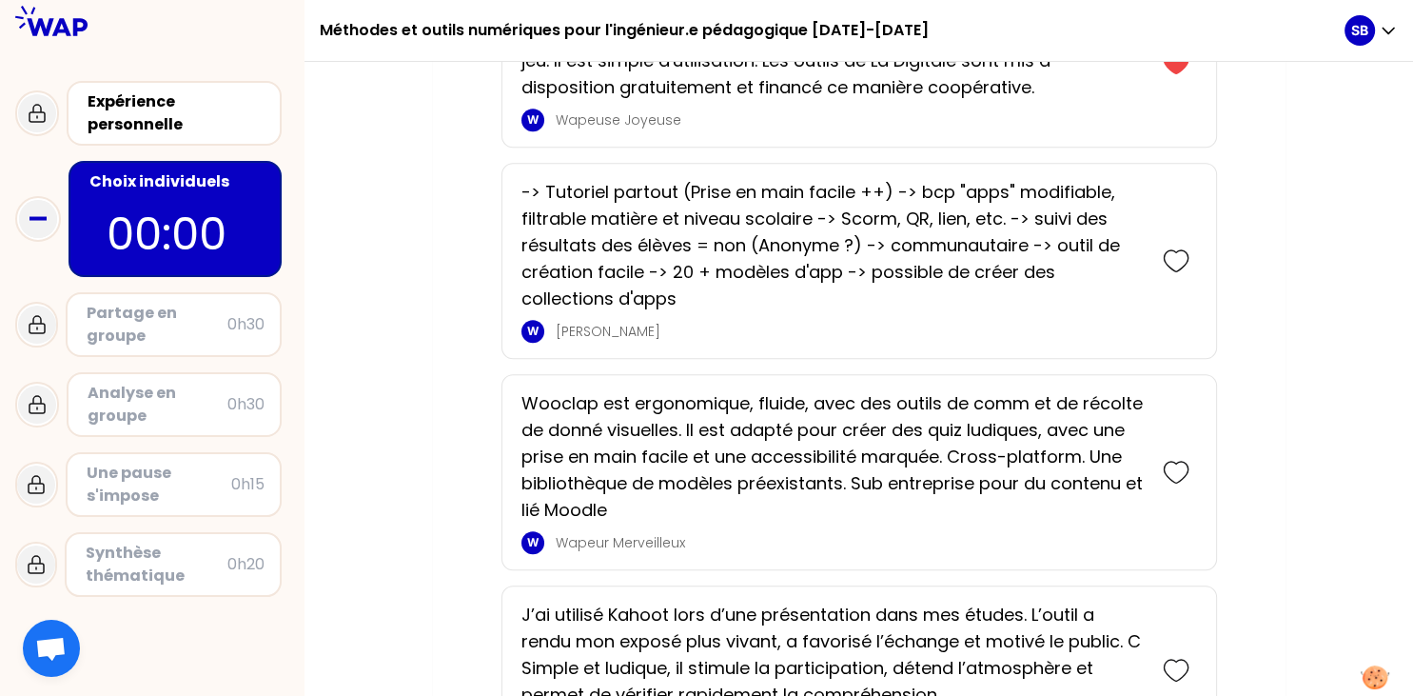
scroll to position [979, 0]
click at [1174, 252] on icon at bounding box center [1176, 261] width 27 height 27
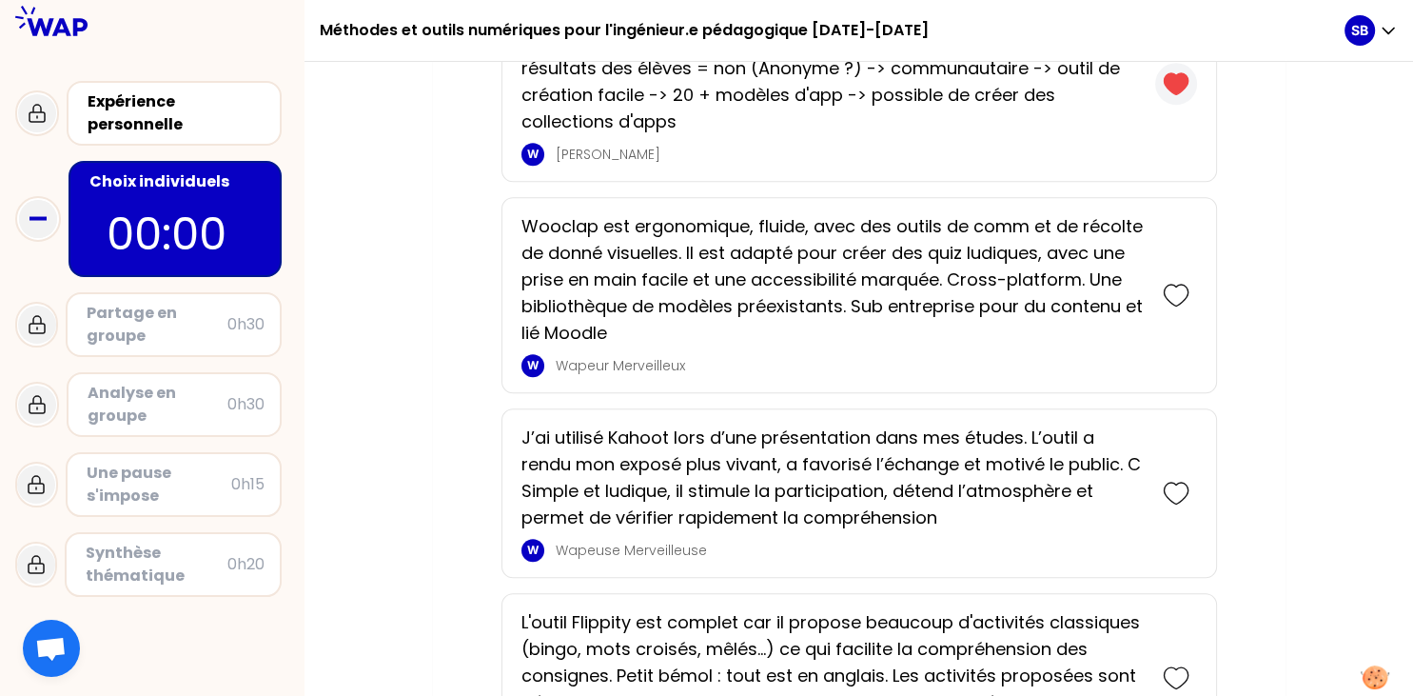
scroll to position [1425, 0]
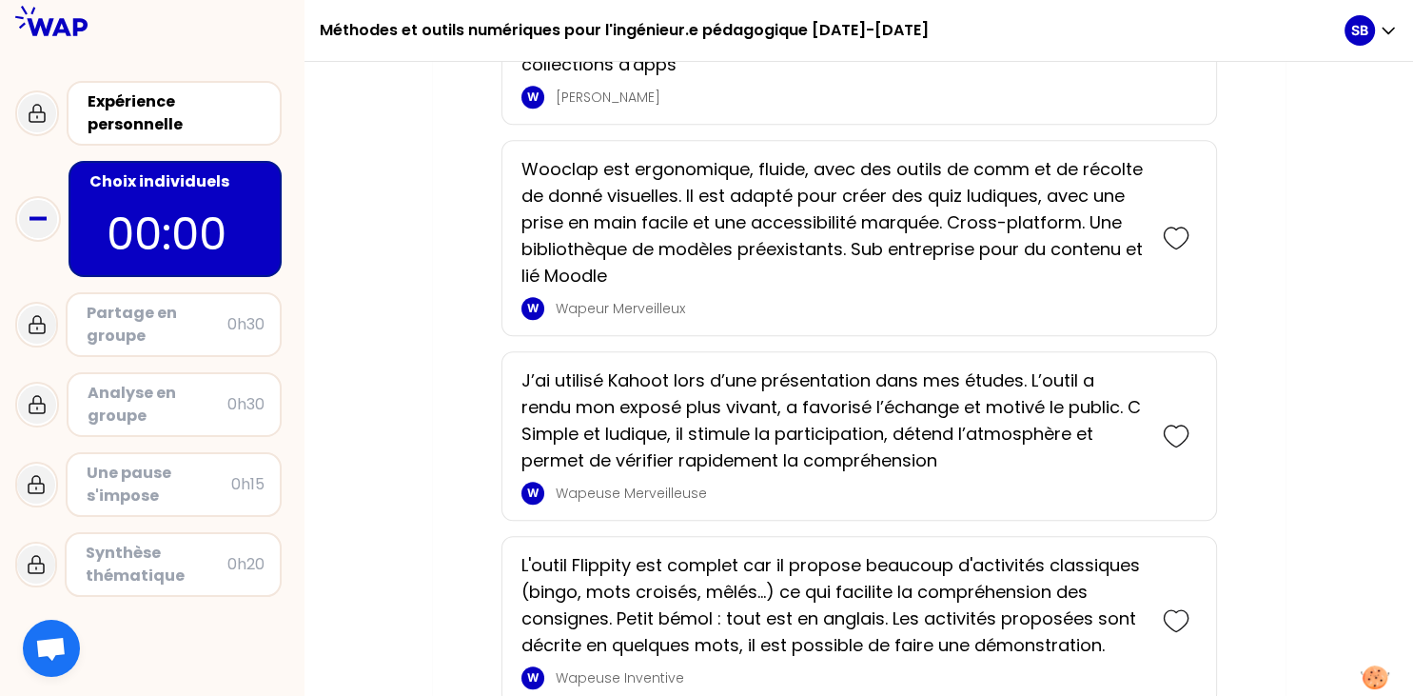
click at [1174, 252] on div at bounding box center [1176, 238] width 42 height 42
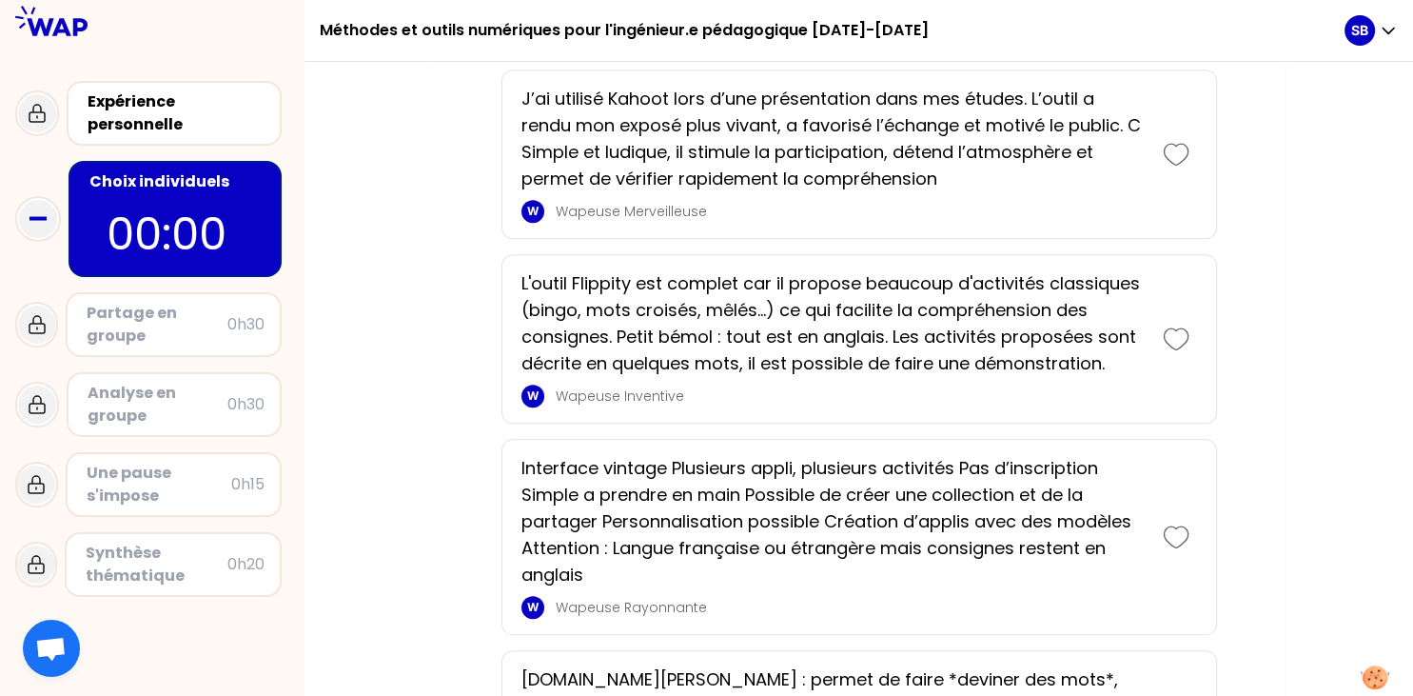
scroll to position [1924, 0]
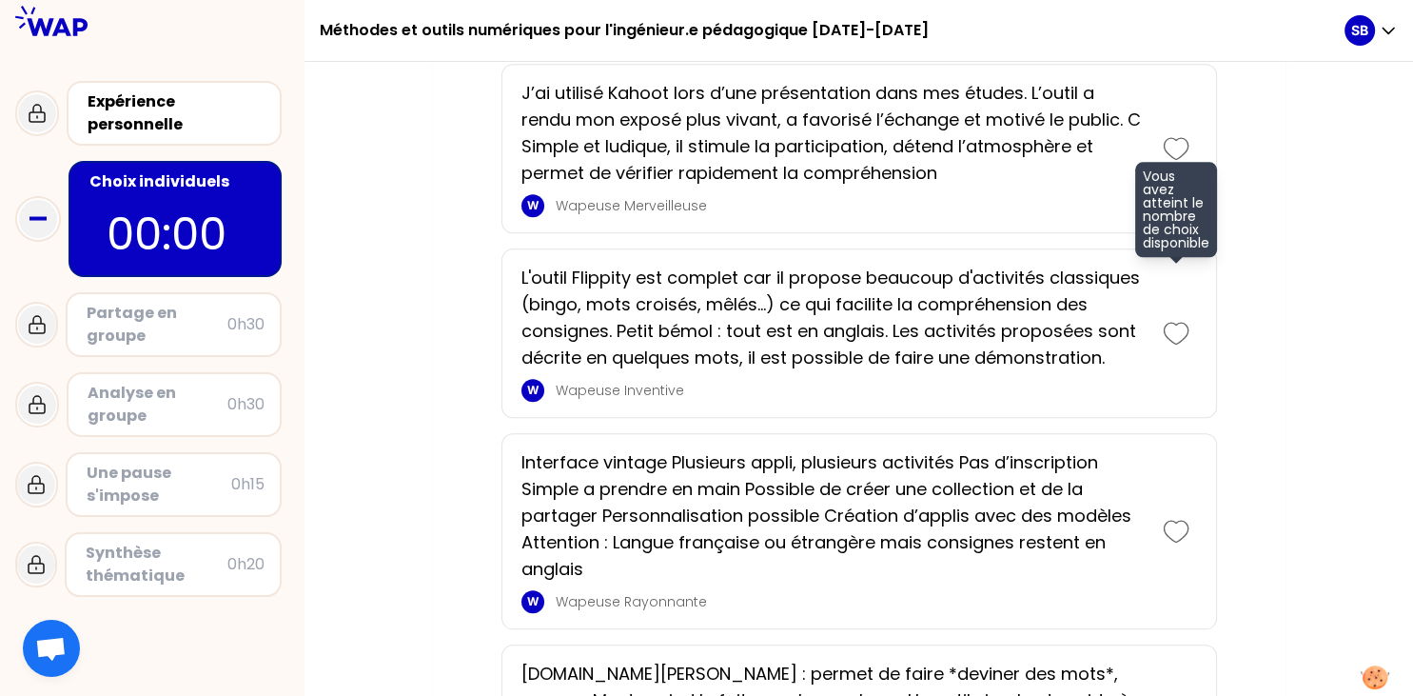
click at [1167, 329] on icon at bounding box center [1176, 333] width 27 height 27
click at [1178, 327] on icon at bounding box center [1176, 333] width 27 height 27
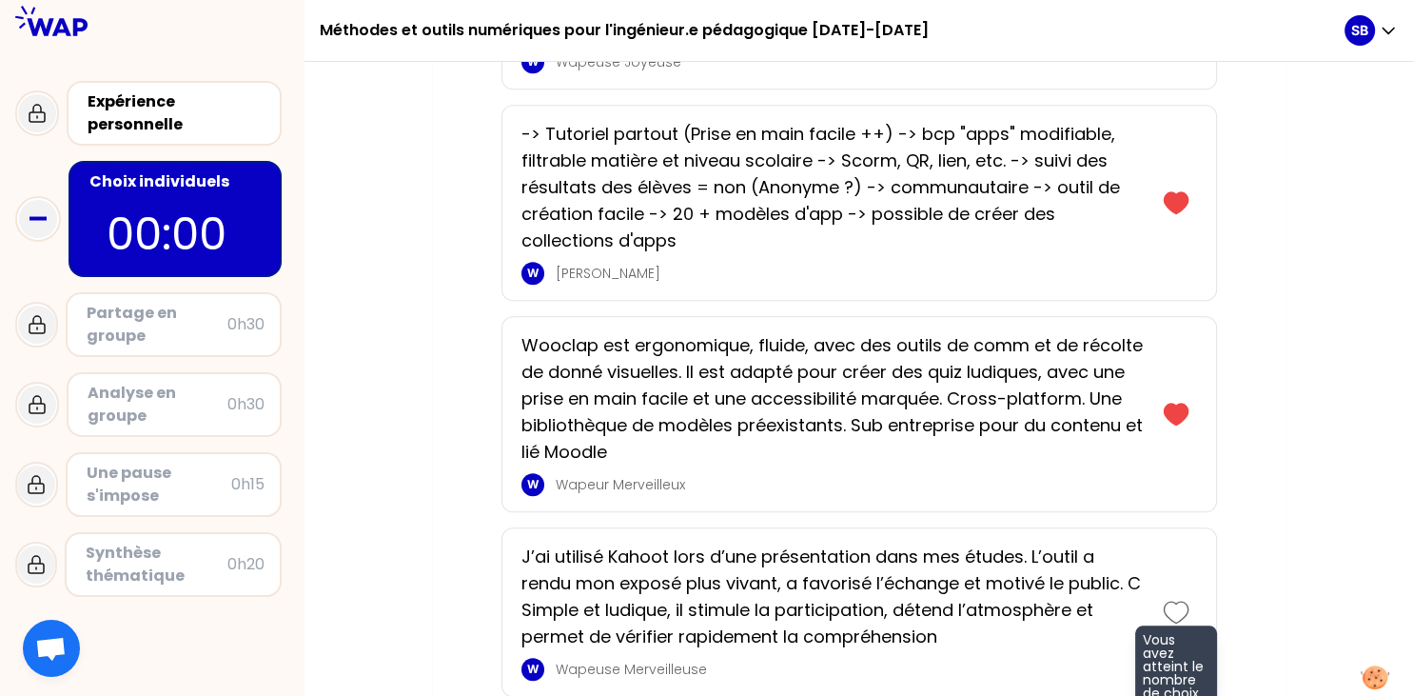
scroll to position [1439, 0]
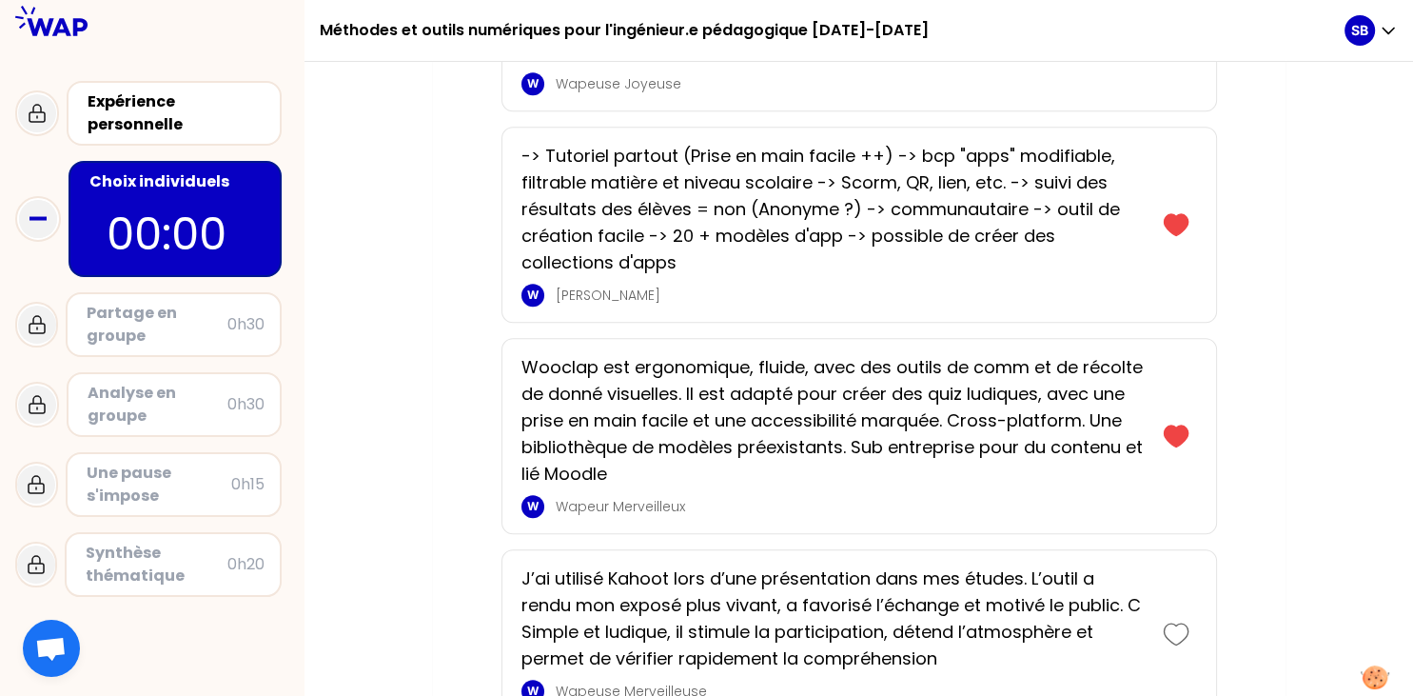
drag, startPoint x: 1178, startPoint y: 422, endPoint x: 1285, endPoint y: 402, distance: 109.2
click at [1285, 402] on div "Vos choix Outil à conseiller: " digiflashcards " car il permet d'ajouter un mom…" at bounding box center [858, 275] width 1108 height 3090
click at [1167, 220] on icon at bounding box center [1176, 224] width 24 height 21
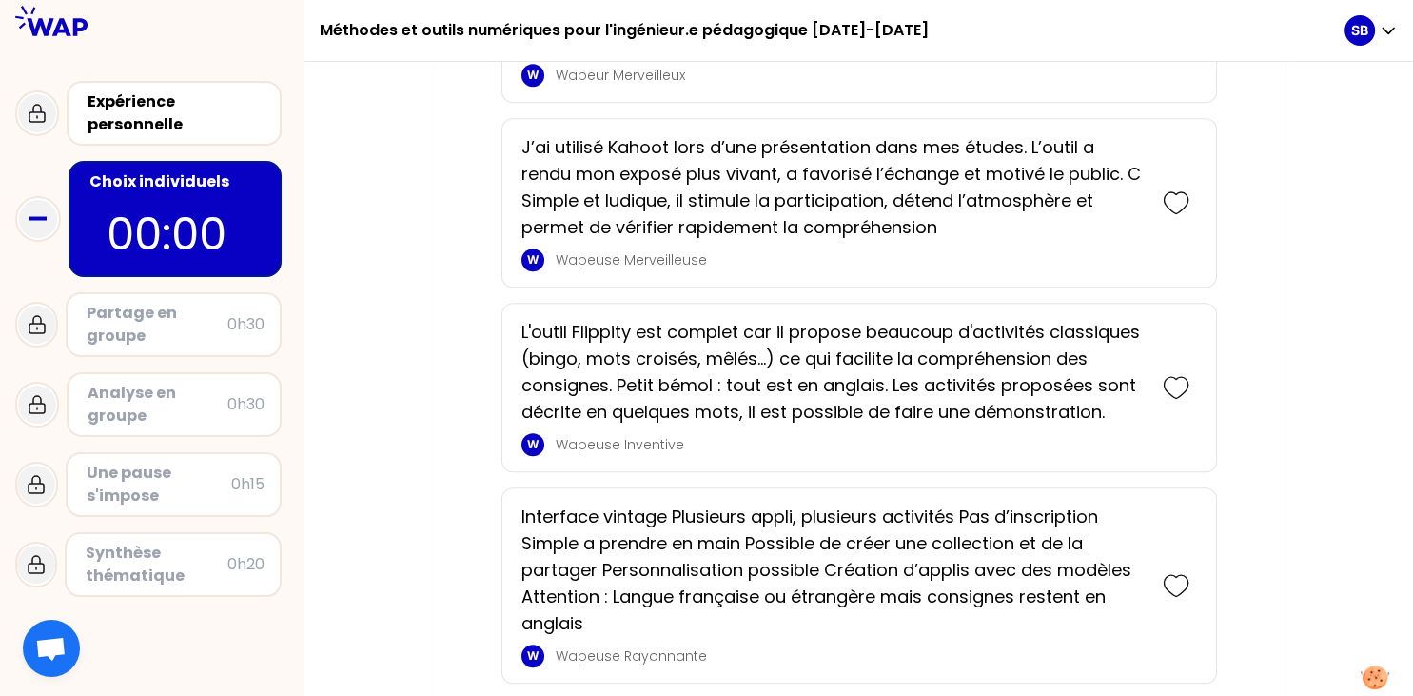
scroll to position [1688, 0]
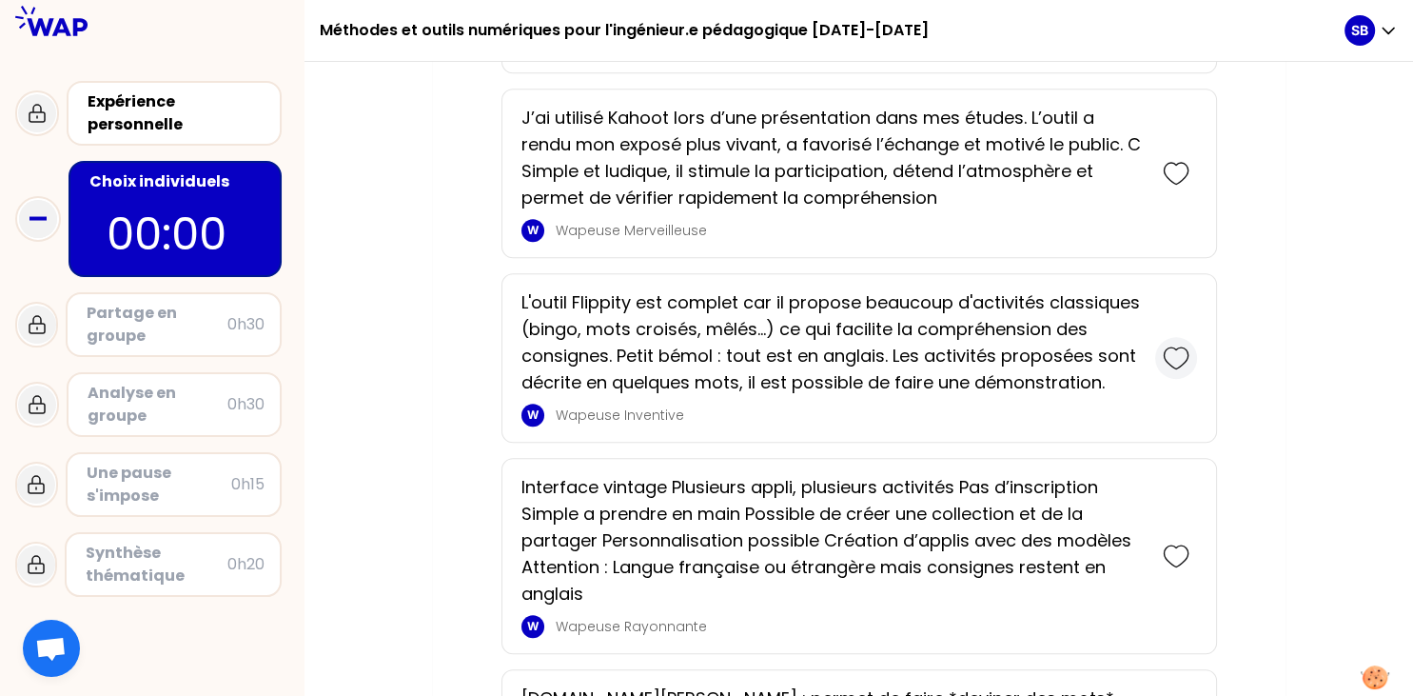
click at [1170, 356] on icon at bounding box center [1176, 357] width 27 height 27
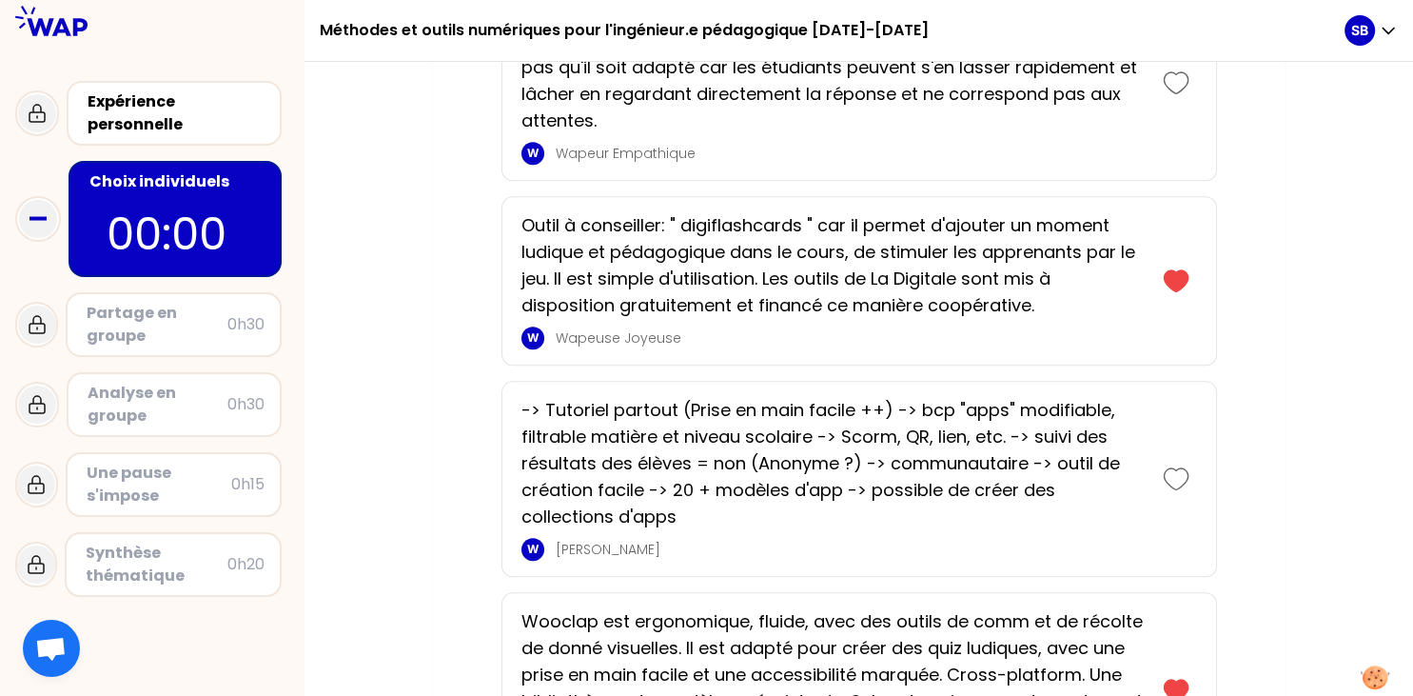
scroll to position [1160, 0]
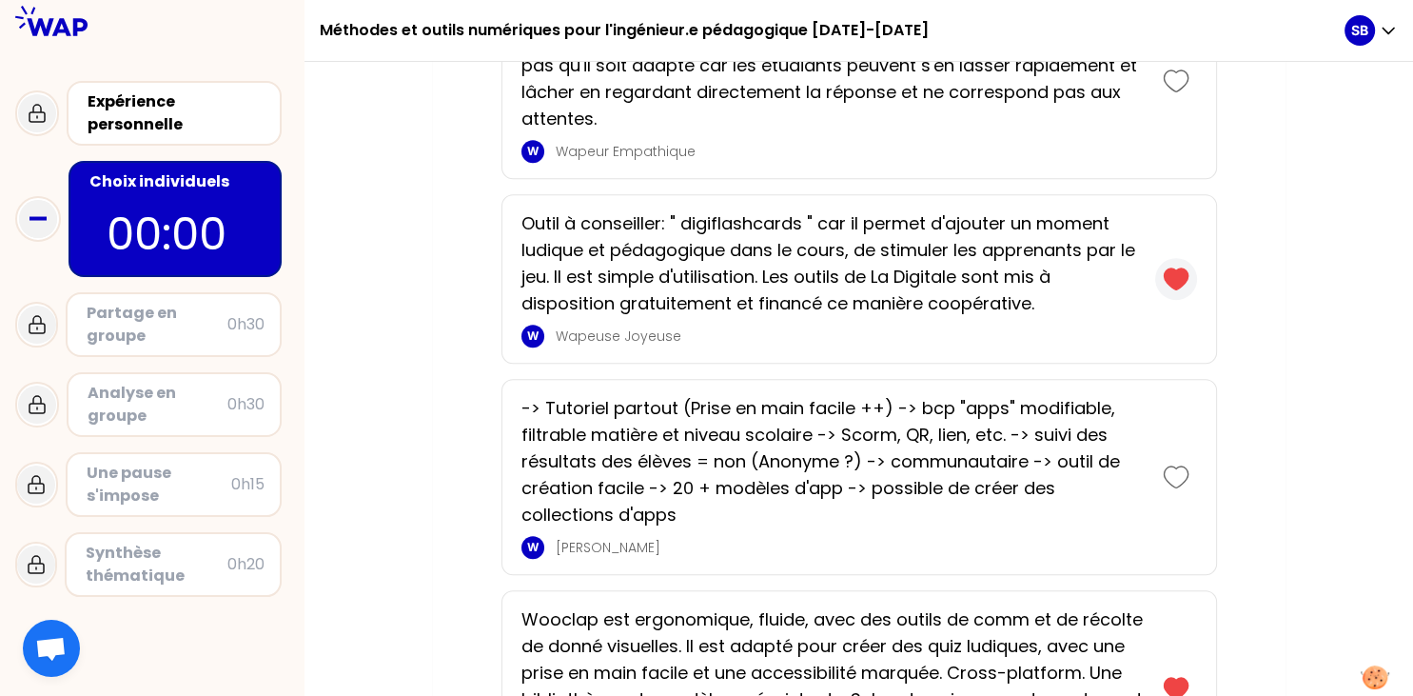
click at [1169, 271] on icon at bounding box center [1176, 278] width 24 height 21
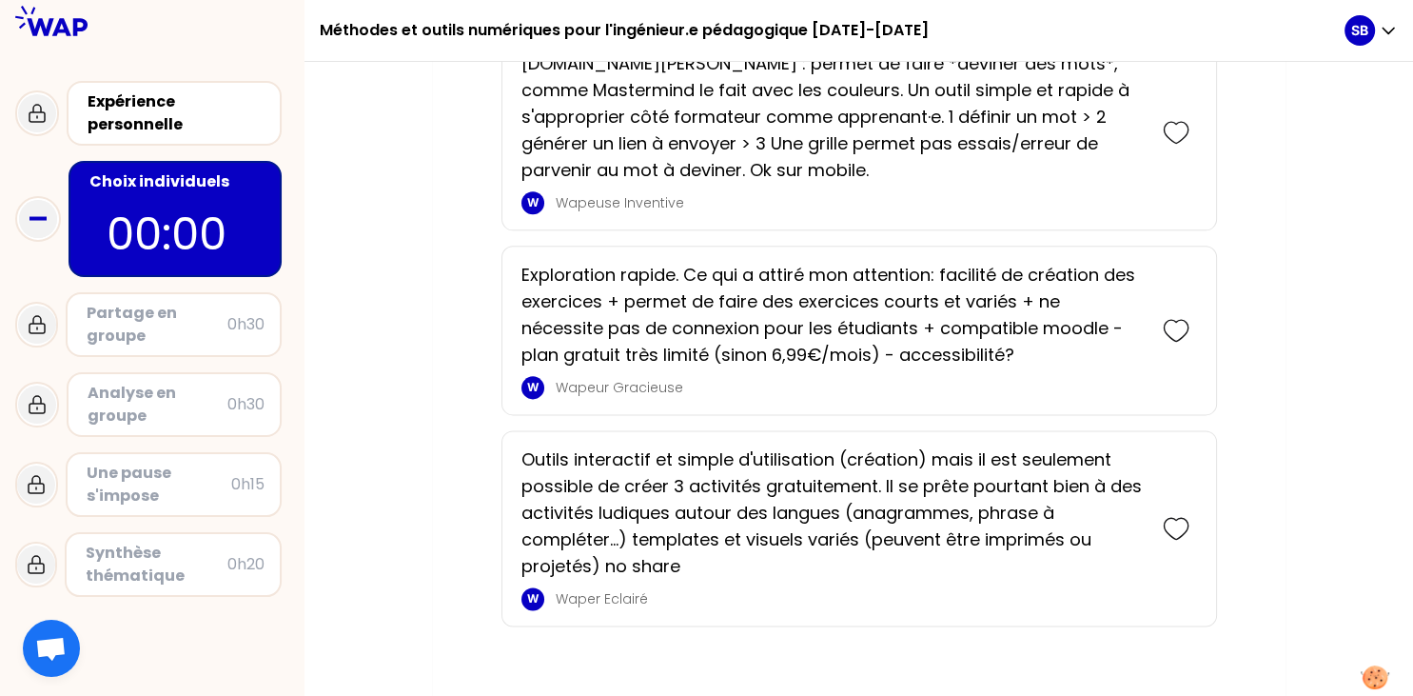
scroll to position [2345, 0]
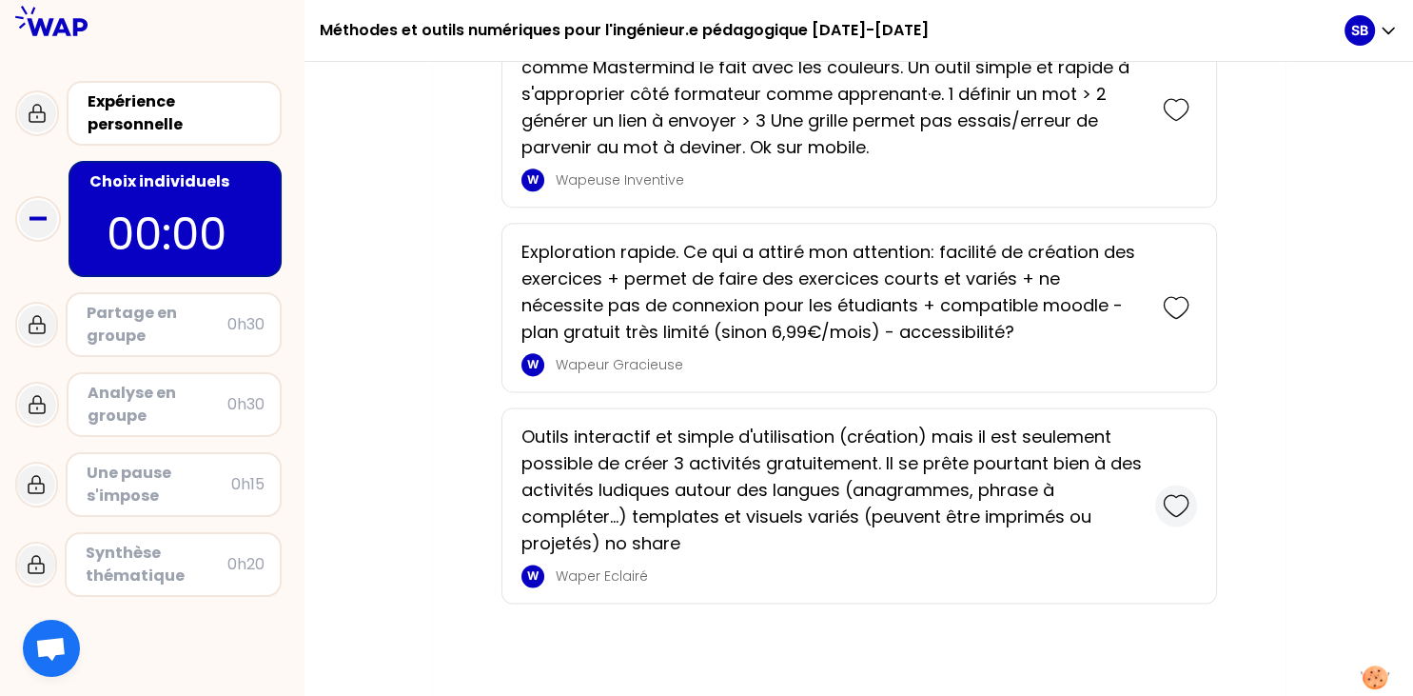
click at [1175, 498] on icon at bounding box center [1176, 505] width 27 height 27
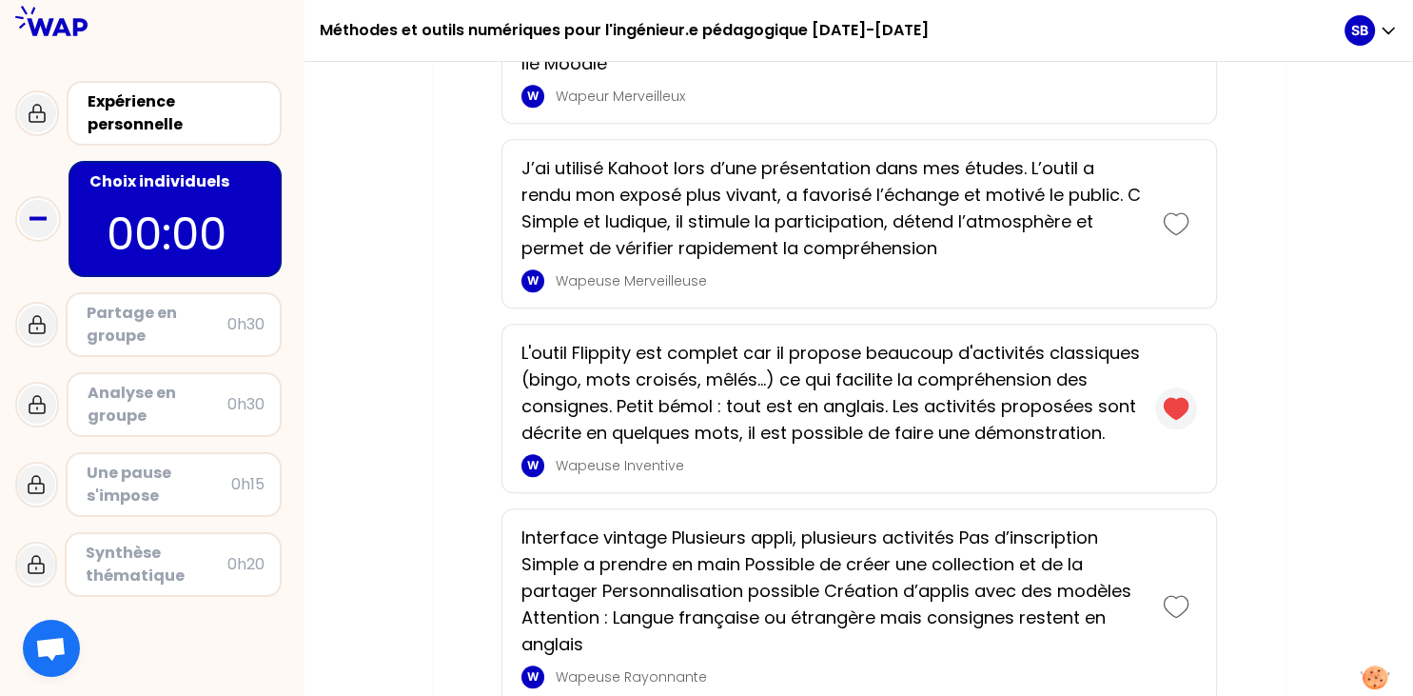
scroll to position [1721, 0]
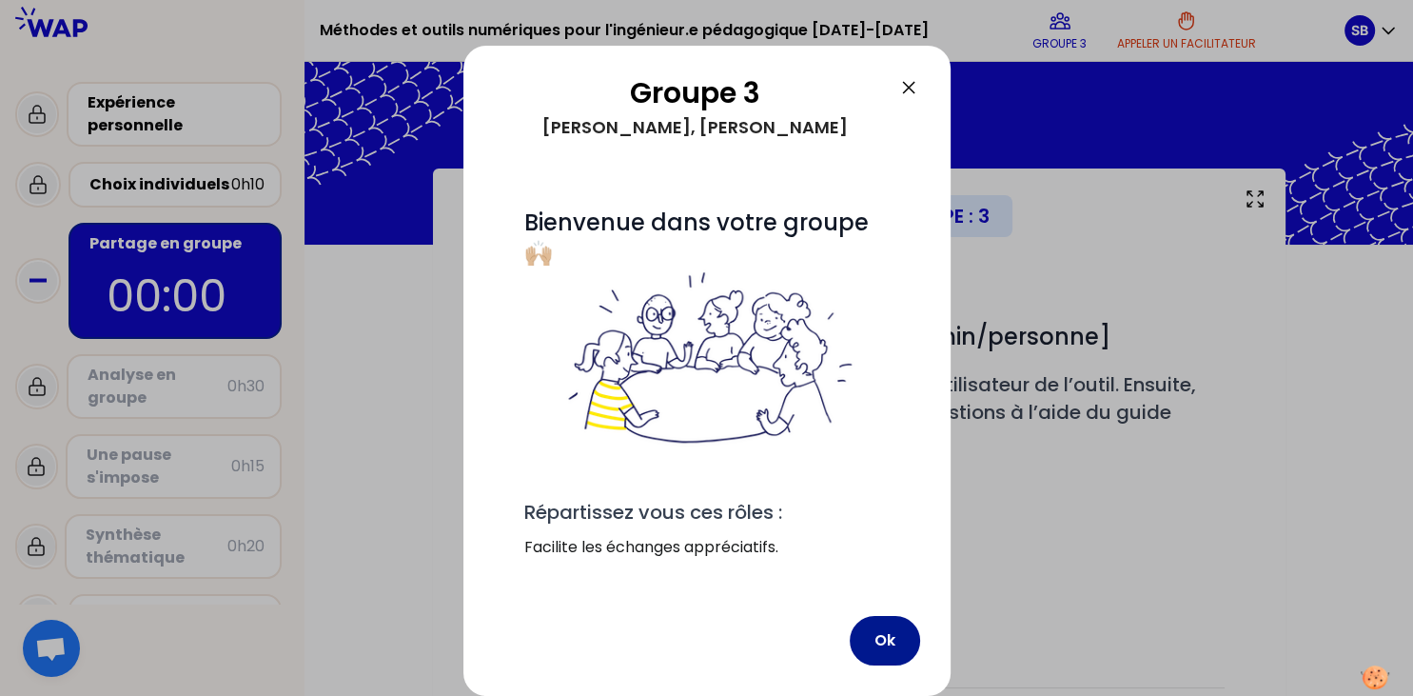
click at [887, 635] on button "Ok" at bounding box center [885, 640] width 70 height 49
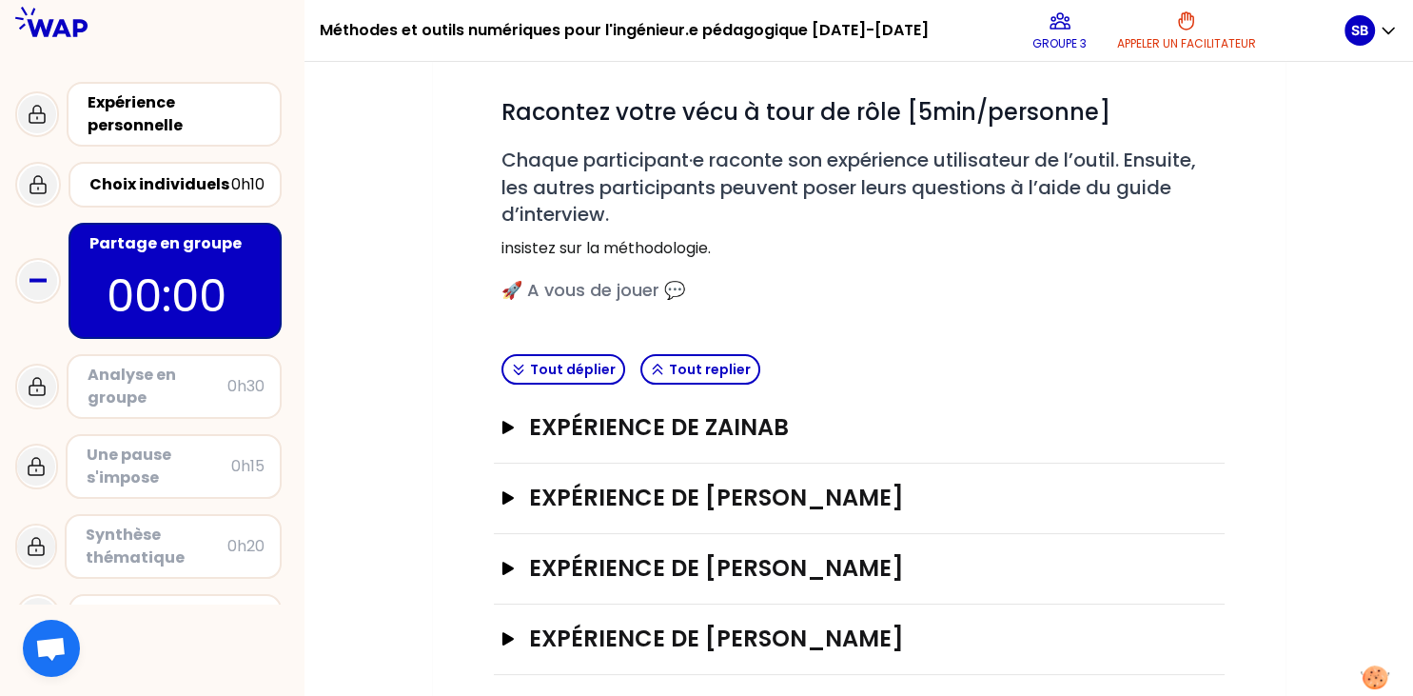
scroll to position [237, 0]
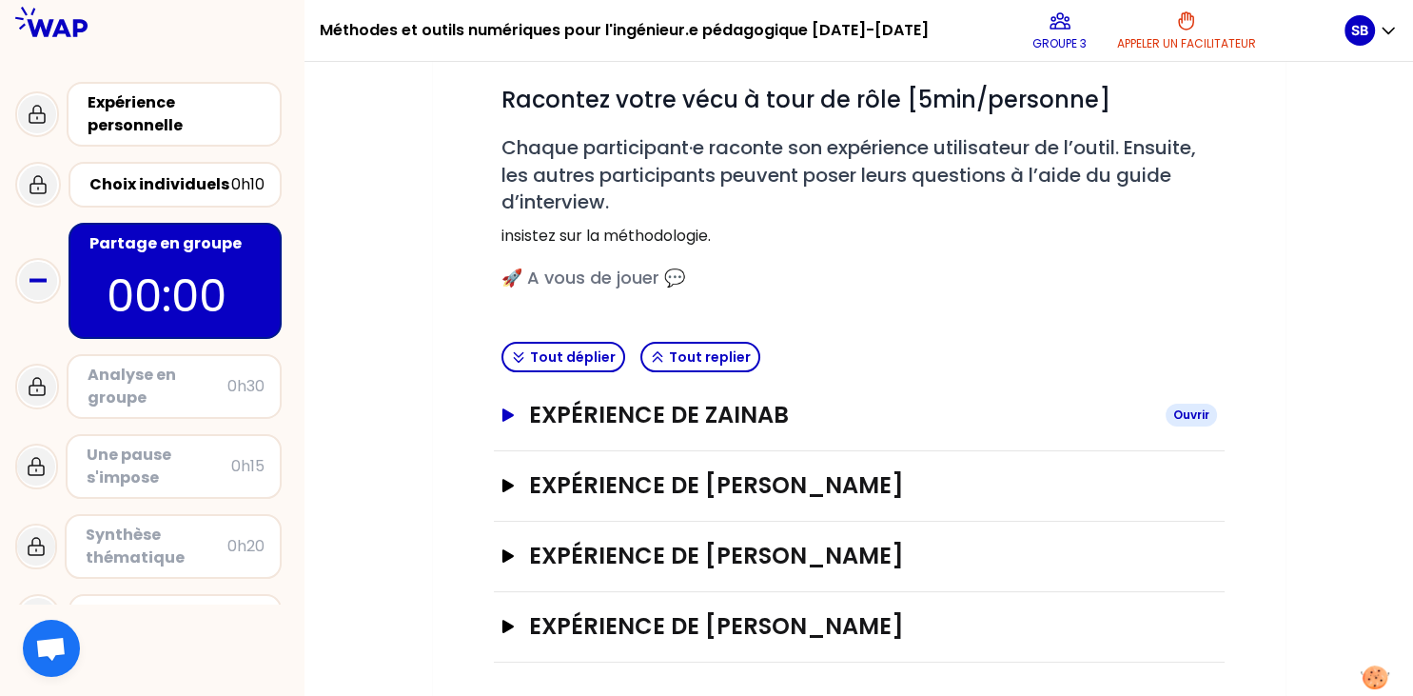
click at [733, 406] on h3 "Expérience de Zainab" at bounding box center [839, 415] width 620 height 30
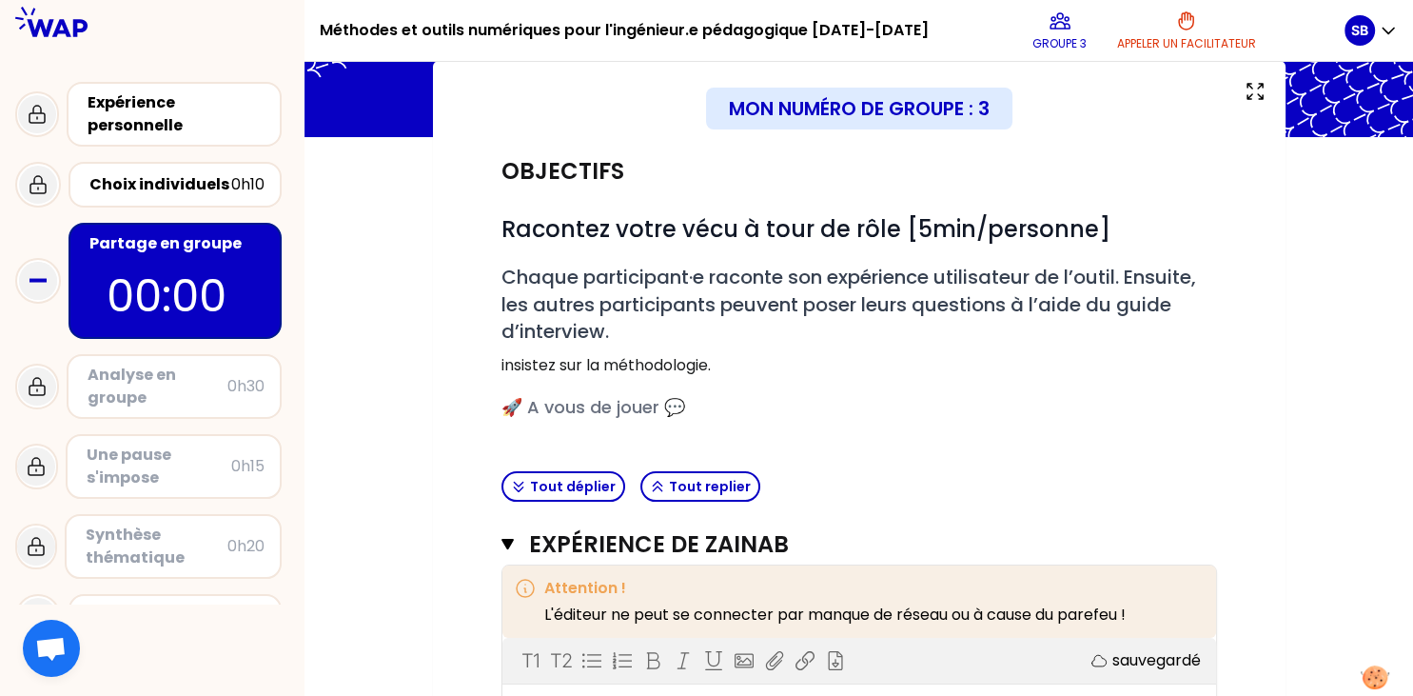
scroll to position [0, 0]
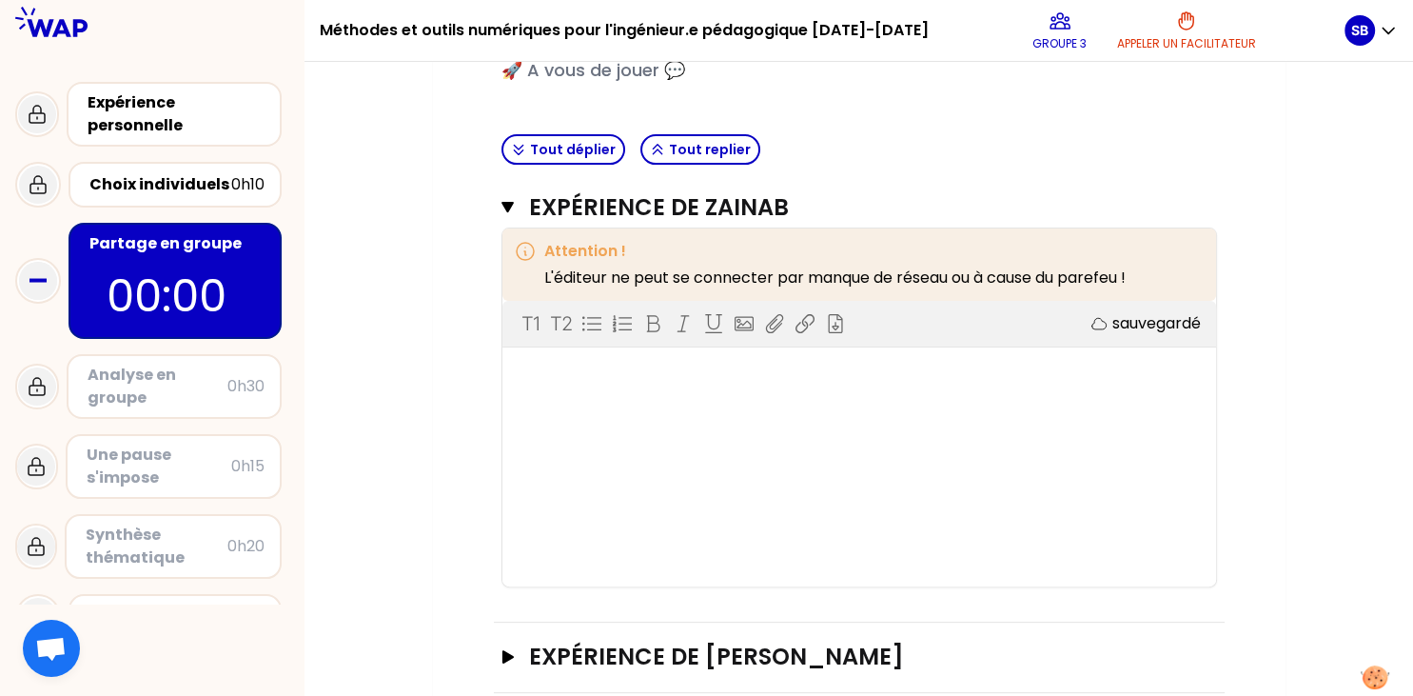
scroll to position [396, 0]
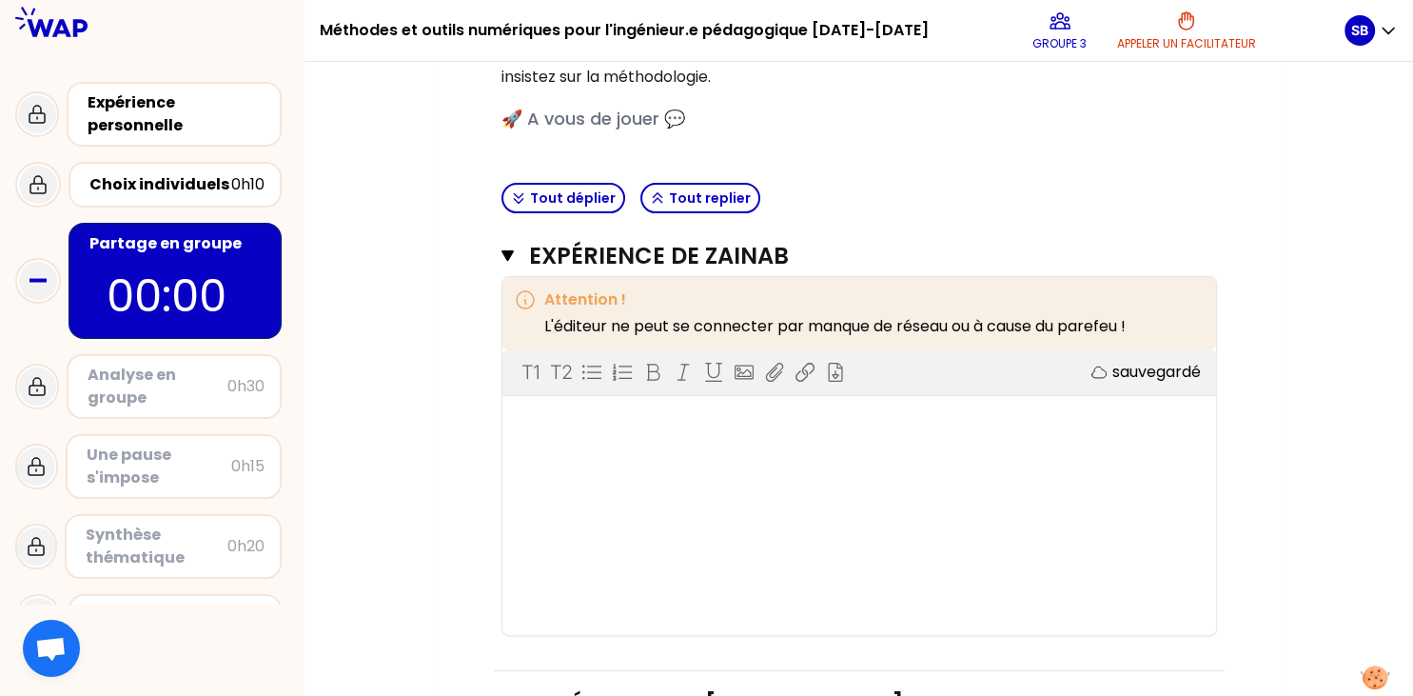
click at [403, 417] on div "Mon numéro de groupe : 3 Objectifs # Racontez votre vécu à tour de rôle [5min/p…" at bounding box center [858, 346] width 1108 height 1147
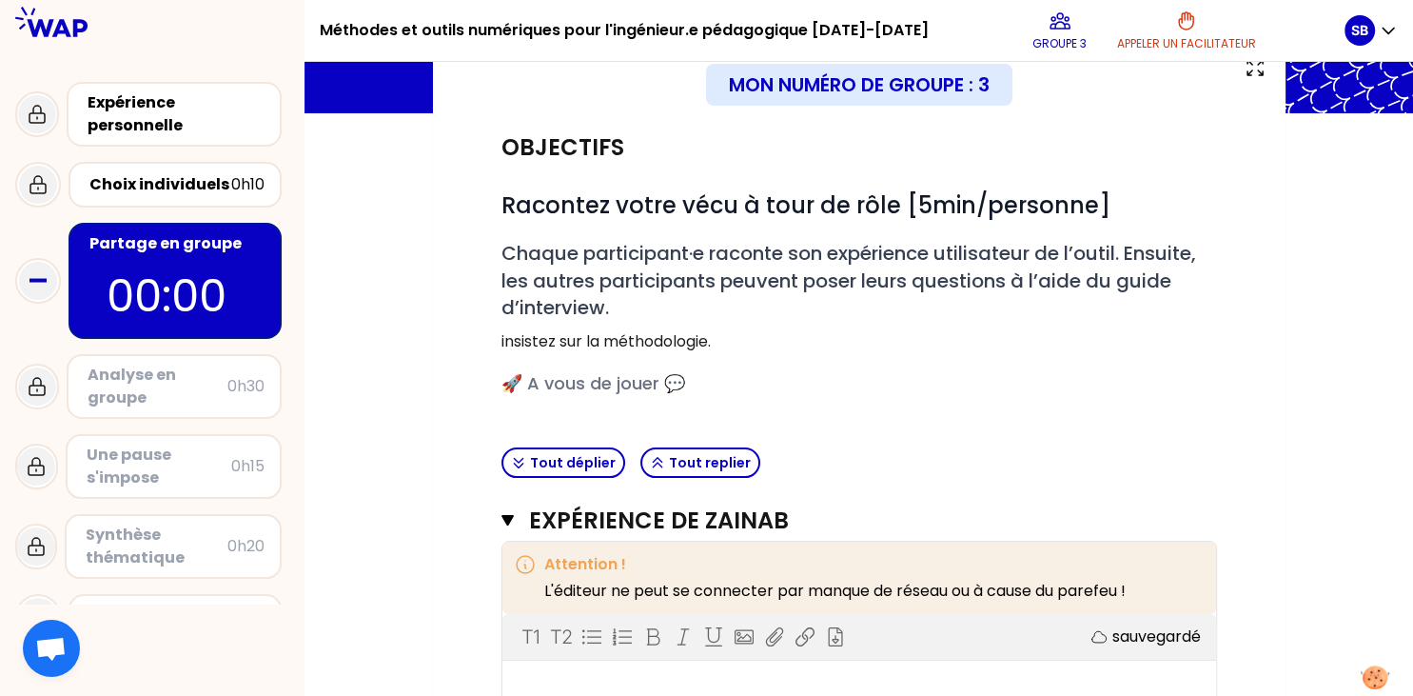
scroll to position [161, 0]
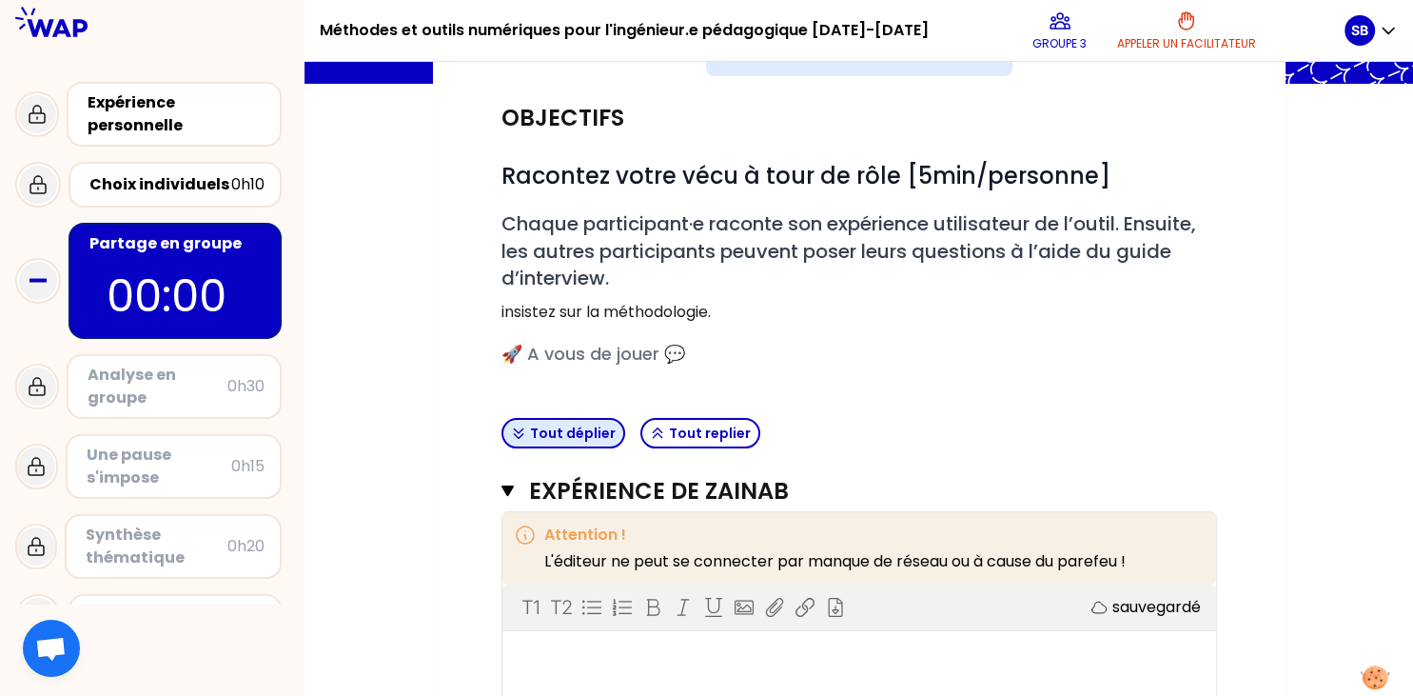
click at [592, 441] on button "Tout déplier" at bounding box center [563, 433] width 124 height 30
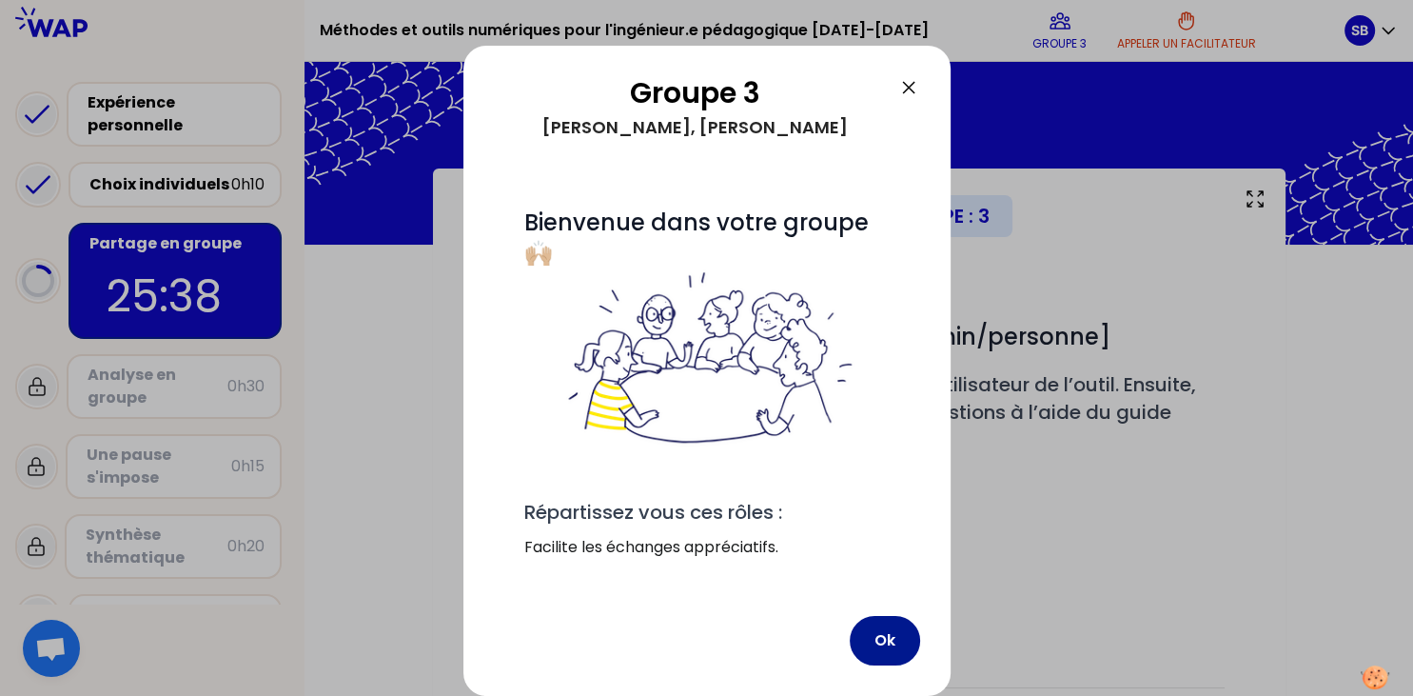
click at [887, 641] on button "Ok" at bounding box center [885, 640] width 70 height 49
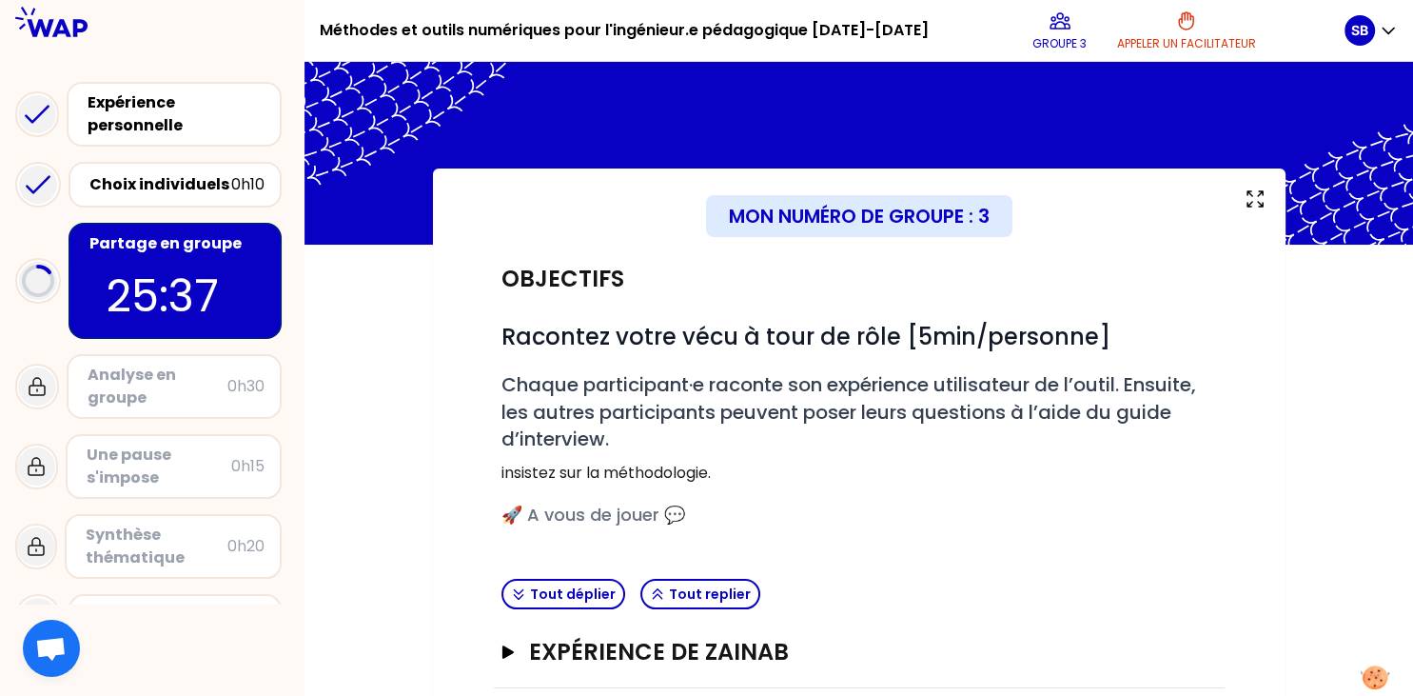
scroll to position [237, 0]
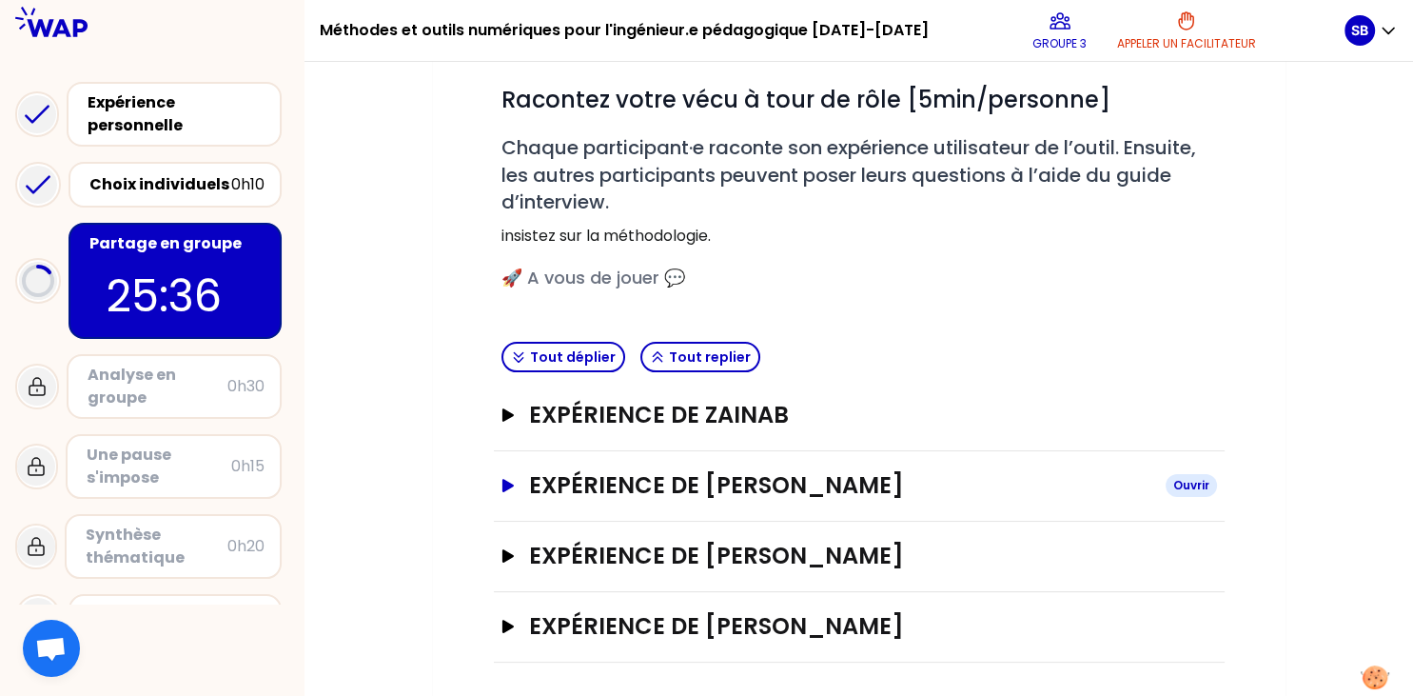
click at [782, 497] on h3 "Expérience de Célia Feneux" at bounding box center [839, 485] width 620 height 30
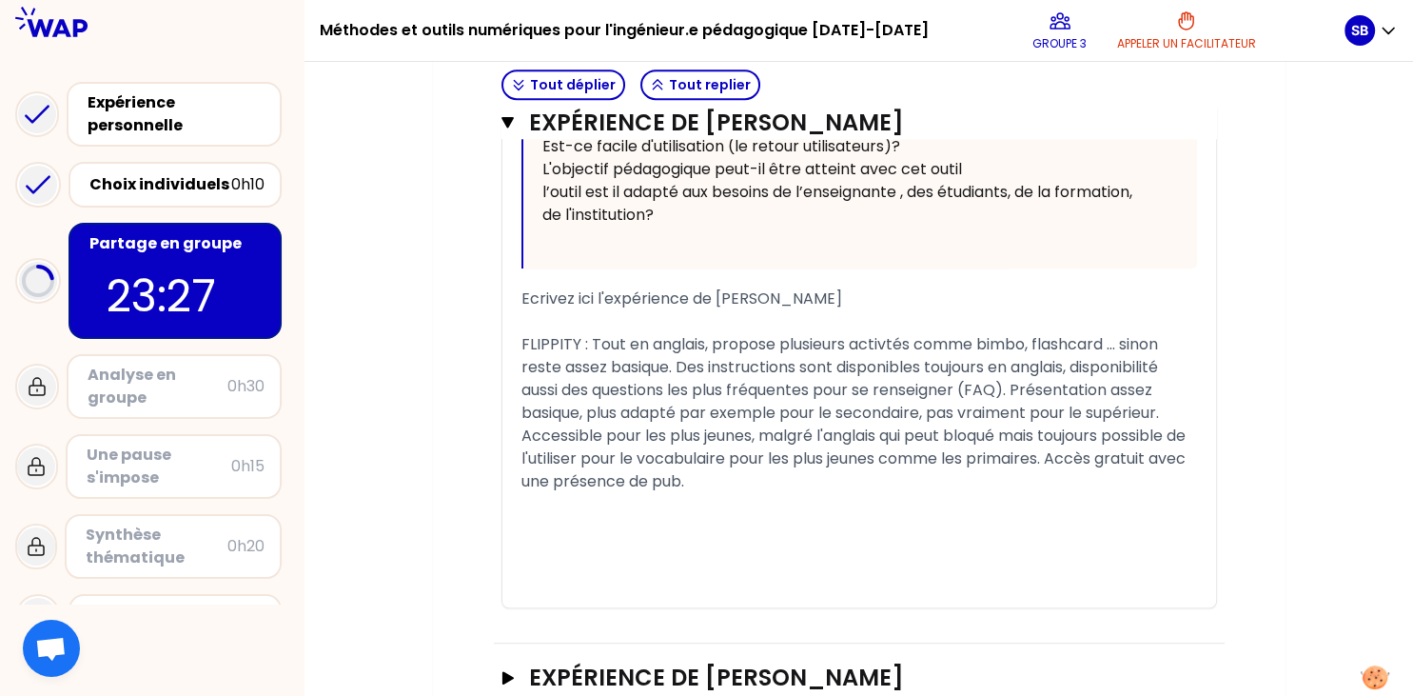
scroll to position [1045, 0]
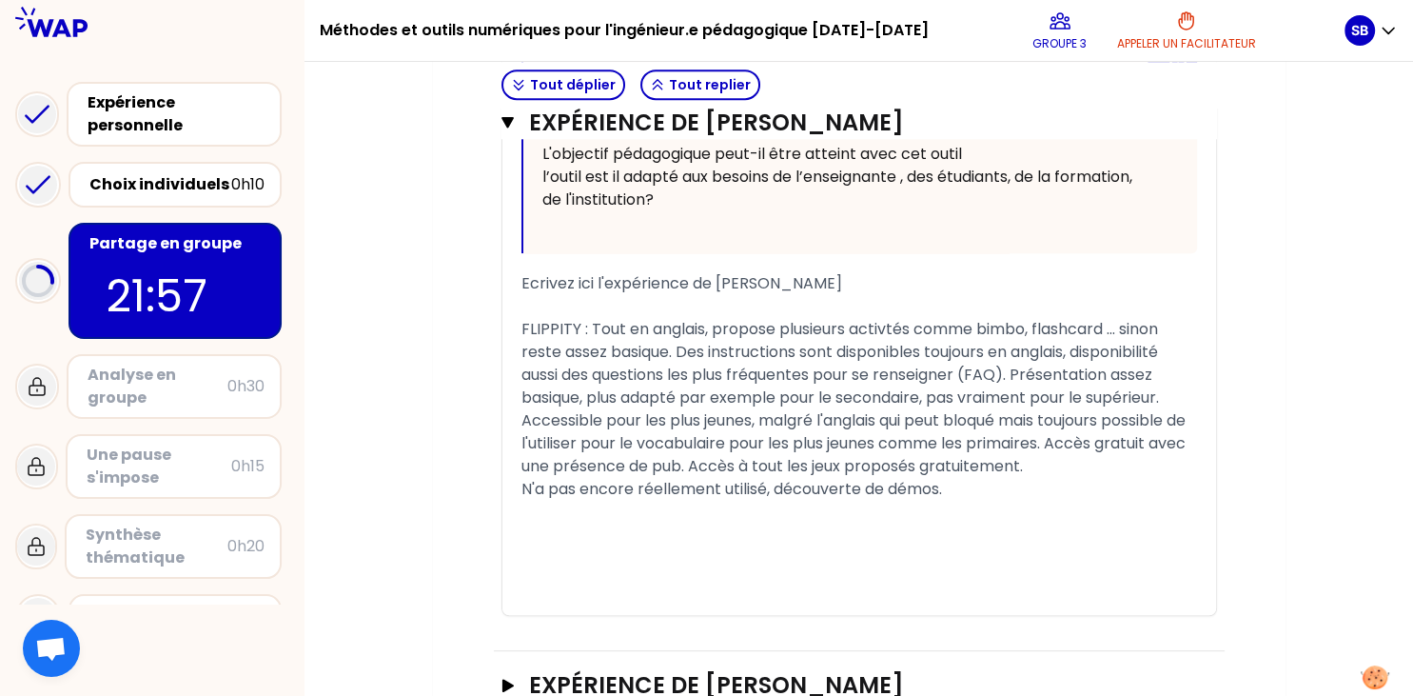
click at [912, 374] on span "FLIPPITY : Tout en anglais, propose plusieurs activtés comme bimbo, flashcard .…" at bounding box center [855, 397] width 668 height 159
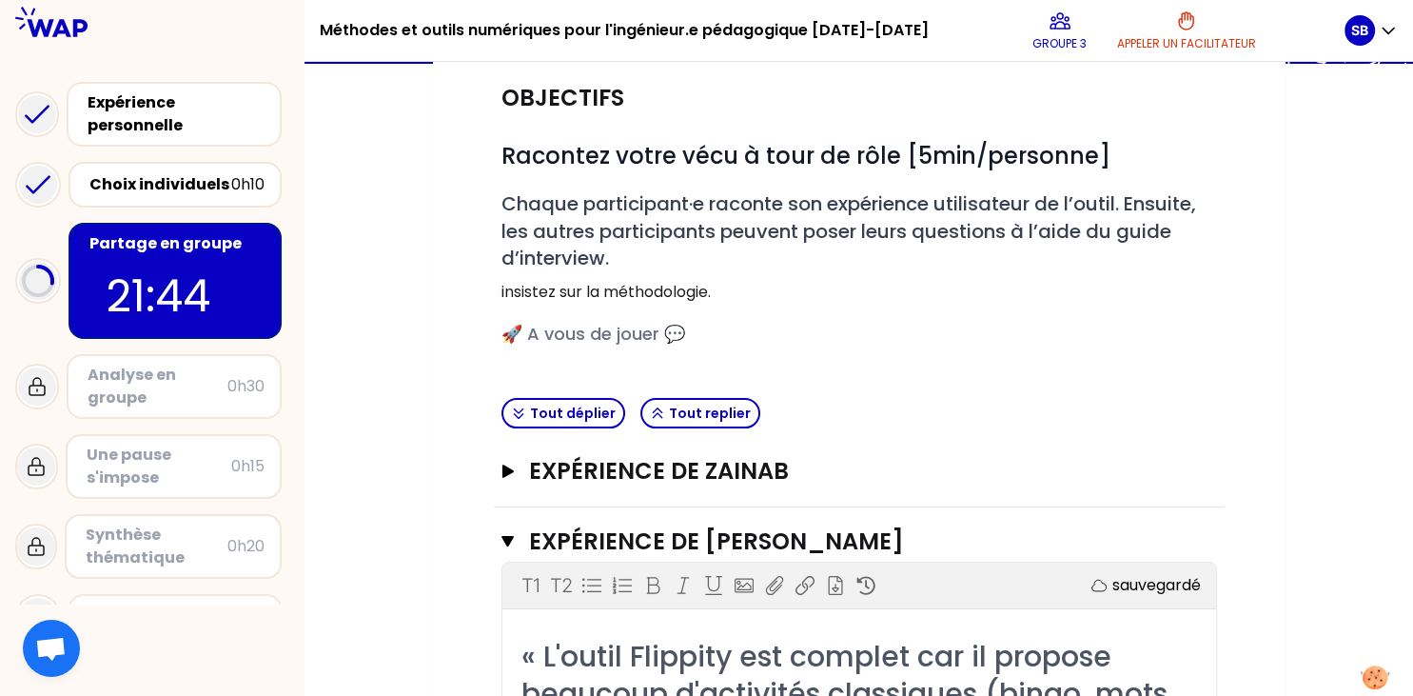
scroll to position [171, 0]
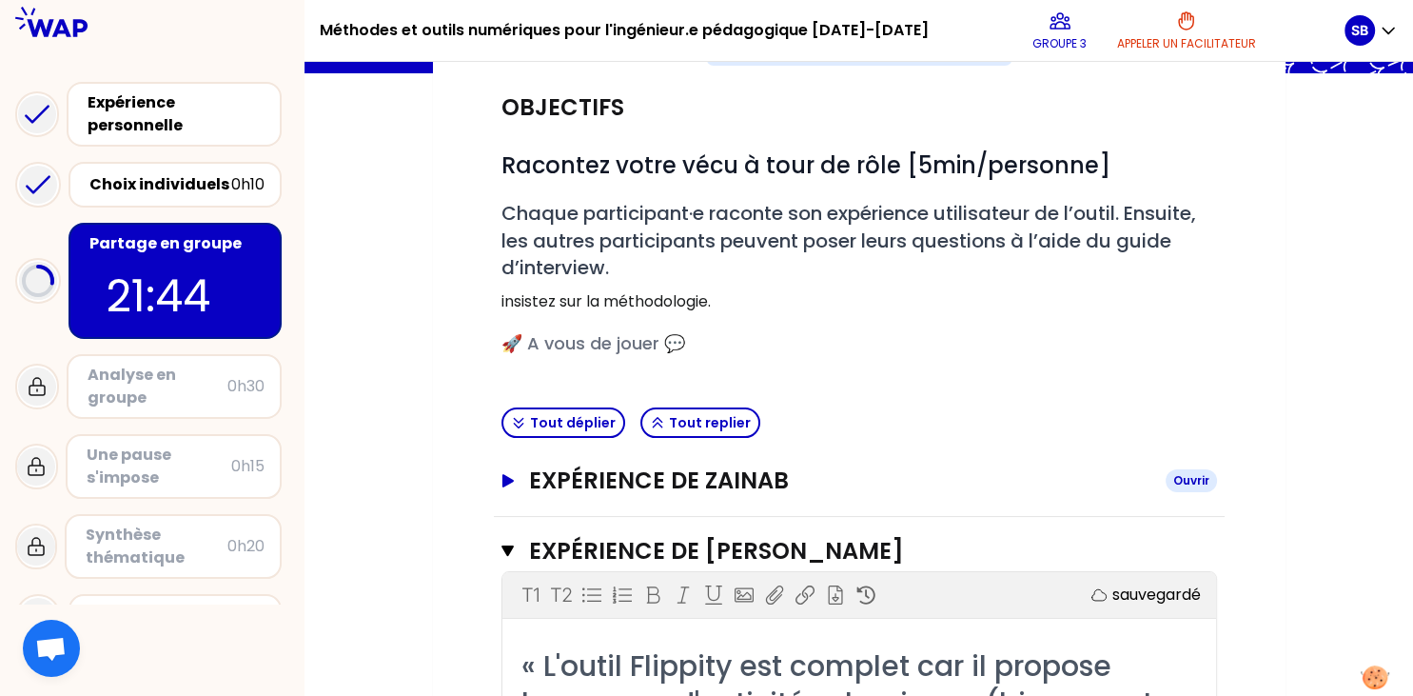
click at [710, 479] on h3 "Expérience de Zainab" at bounding box center [839, 480] width 620 height 30
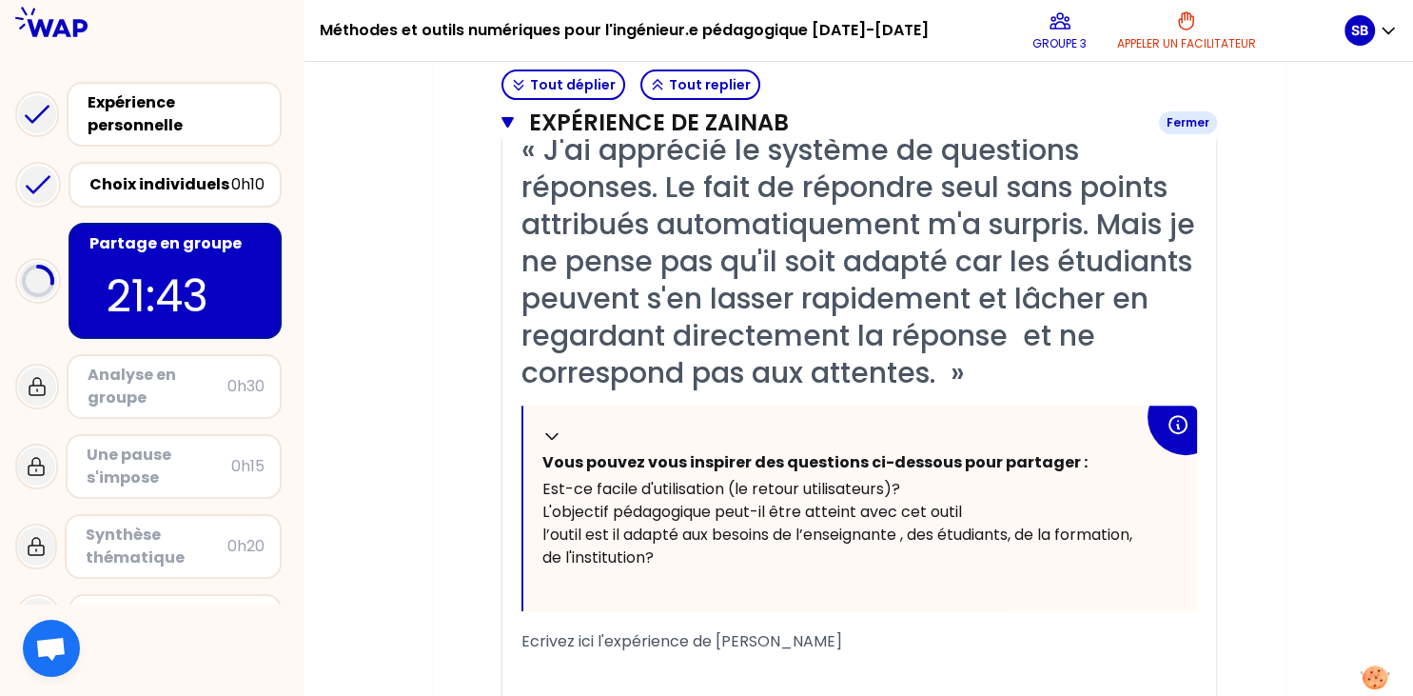
scroll to position [854, 0]
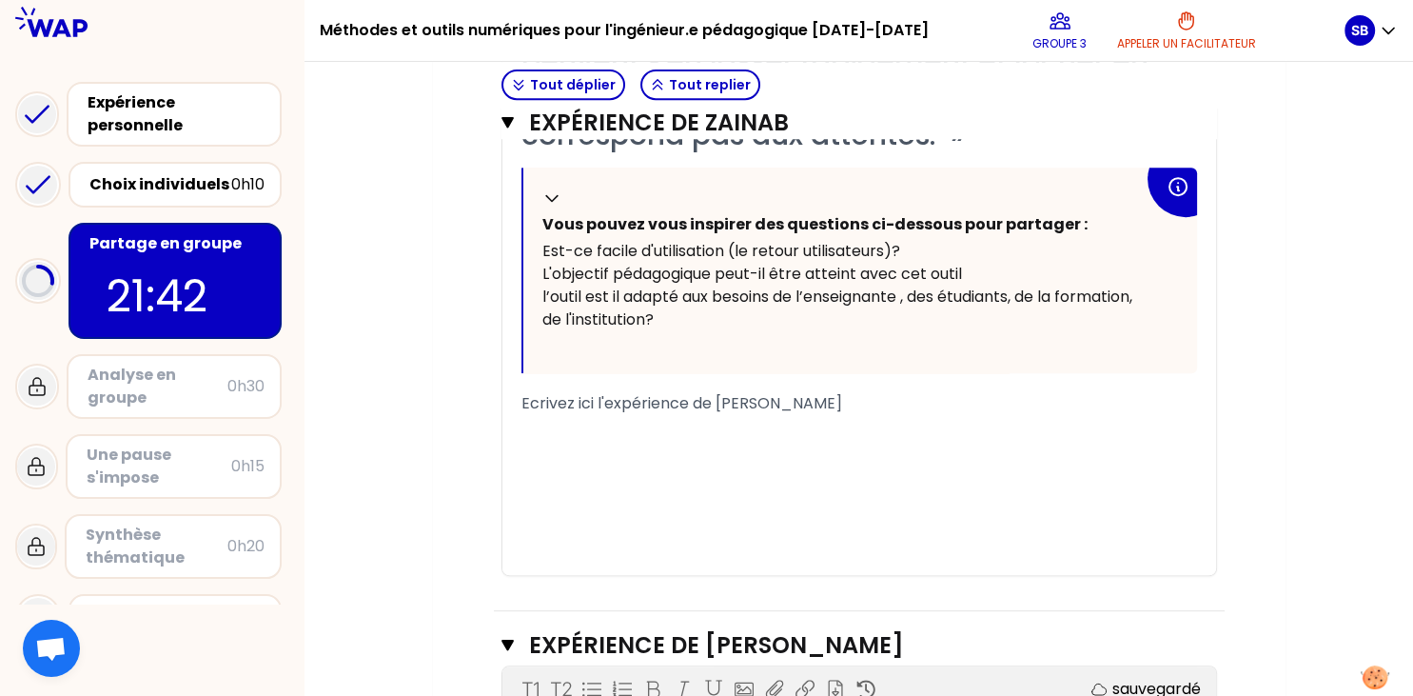
click at [694, 434] on div "﻿" at bounding box center [859, 426] width 676 height 23
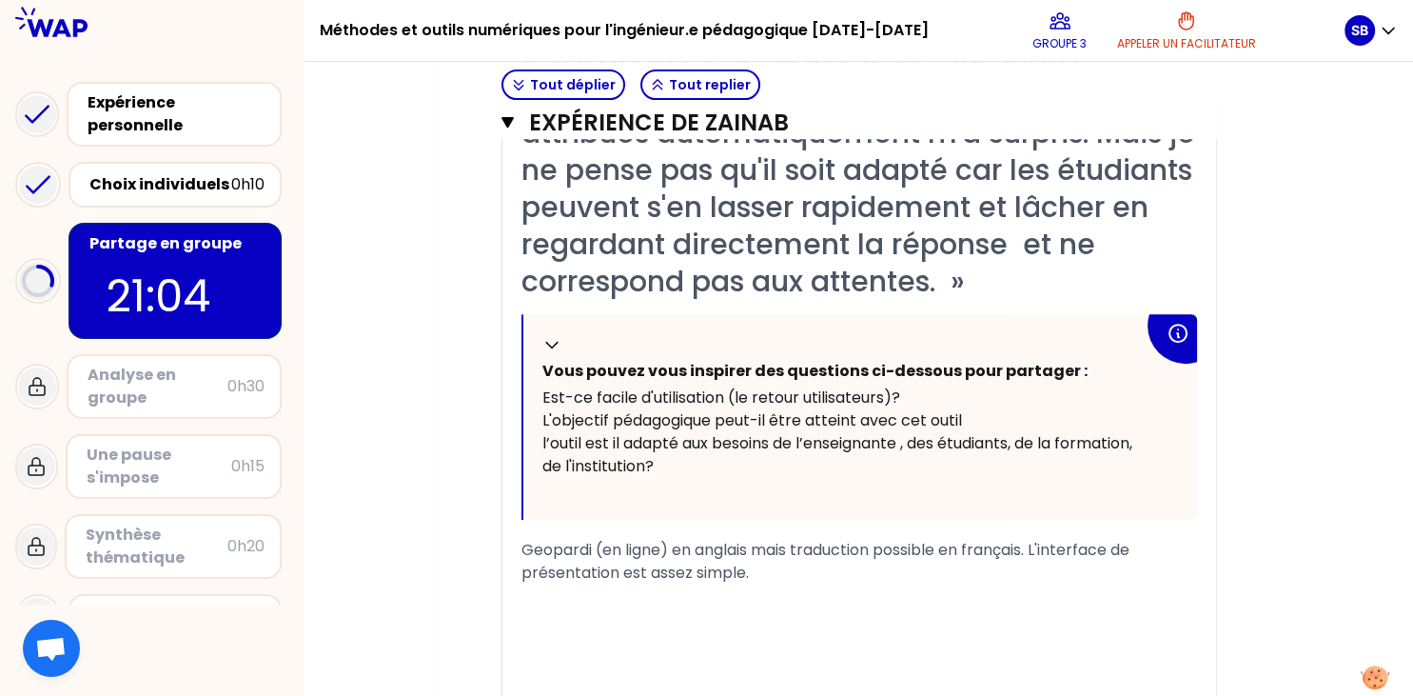
scroll to position [757, 0]
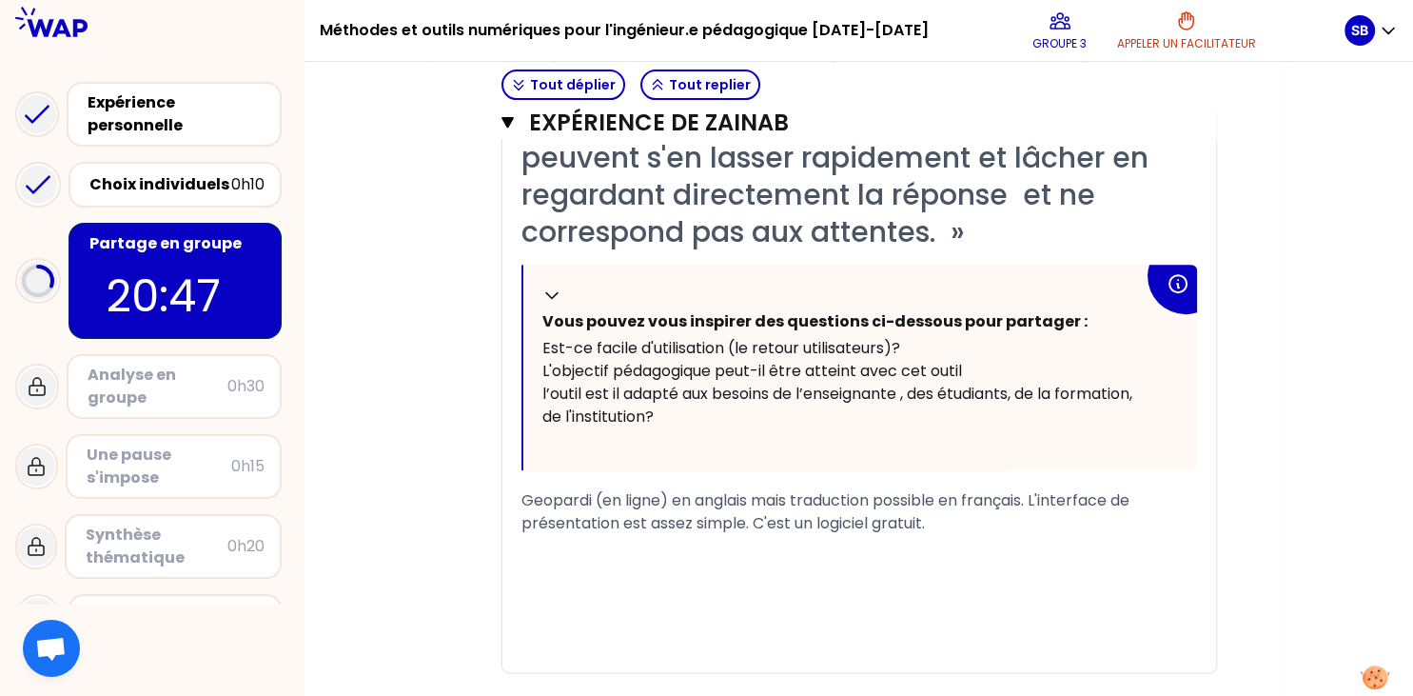
click at [749, 526] on span "Geopardi (en ligne) en anglais mais traduction possible en français. L'interfac…" at bounding box center [827, 511] width 612 height 45
click at [672, 558] on div "﻿" at bounding box center [859, 569] width 676 height 23
click at [657, 549] on div "Geopardi (en ligne) en anglais mais traduction possible en français. L'interfac…" at bounding box center [859, 523] width 676 height 69
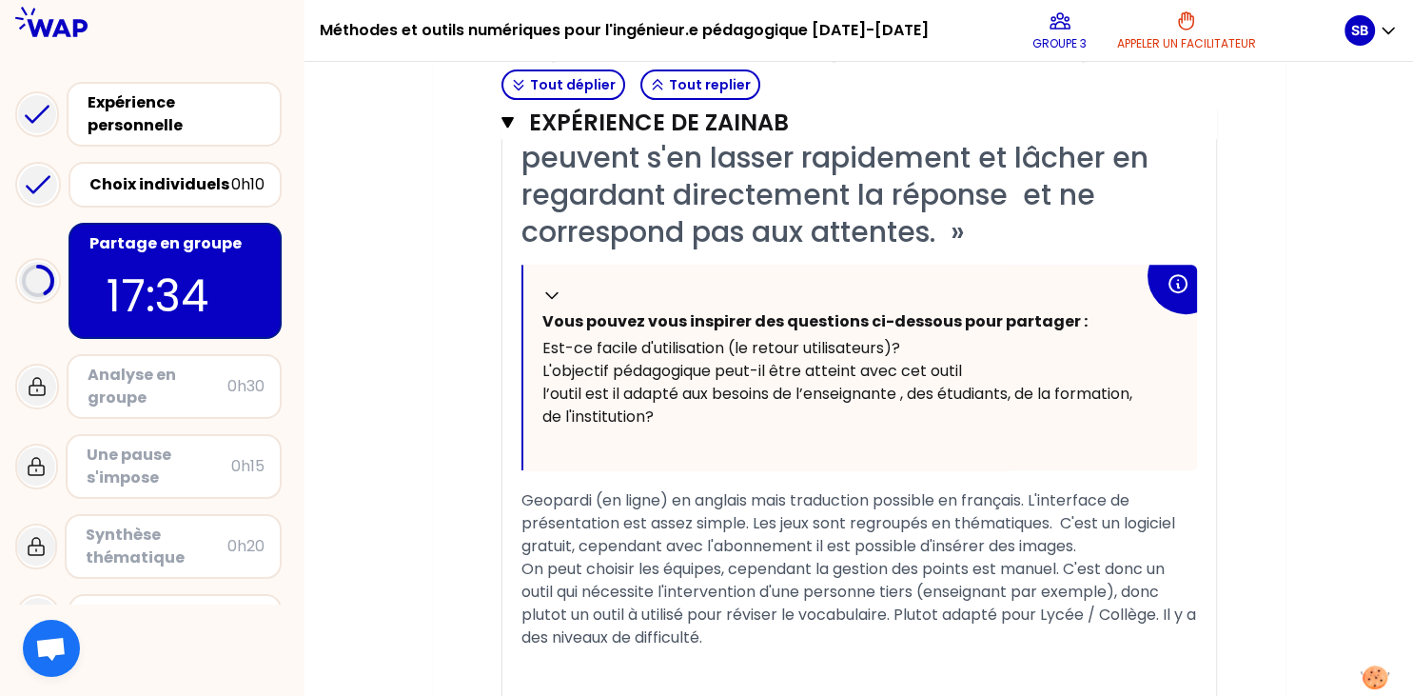
click at [539, 616] on span "On peut choisir les équipes, cependant la gestion des points est manuel. C'est …" at bounding box center [860, 603] width 678 height 90
click at [915, 605] on span "On peut choisir les équipes, cependant la gestion des points est manuel. C'est …" at bounding box center [860, 603] width 678 height 90
click at [756, 625] on div "On peut choisir les équipes, cependant la gestion des points est manuel. C'est …" at bounding box center [859, 603] width 676 height 91
click at [535, 501] on span "Geopardi (en ligne) en anglais mais traduction possible en français. L'interfac…" at bounding box center [849, 523] width 657 height 68
click at [586, 498] on span "Jeopardi (en ligne) en anglais mais traduction possible en français. L'interfac…" at bounding box center [849, 523] width 657 height 68
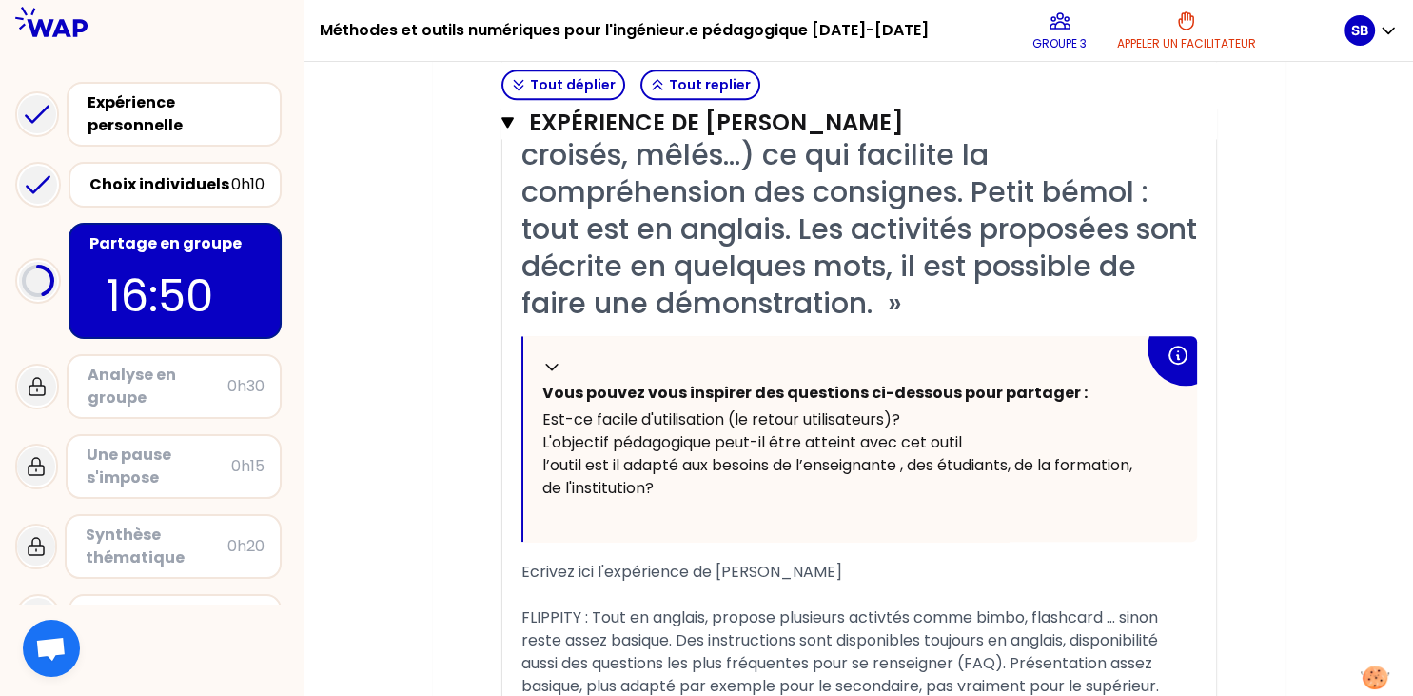
scroll to position [1675, 0]
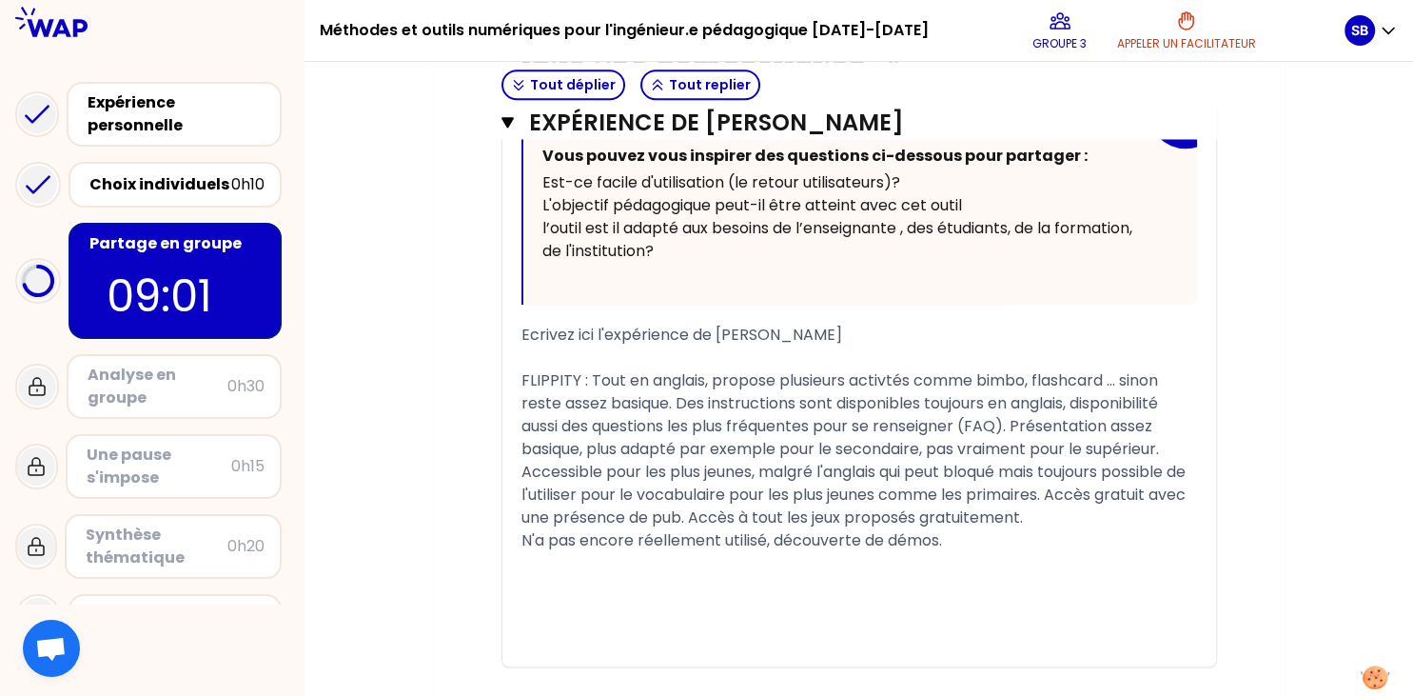
scroll to position [1886, 0]
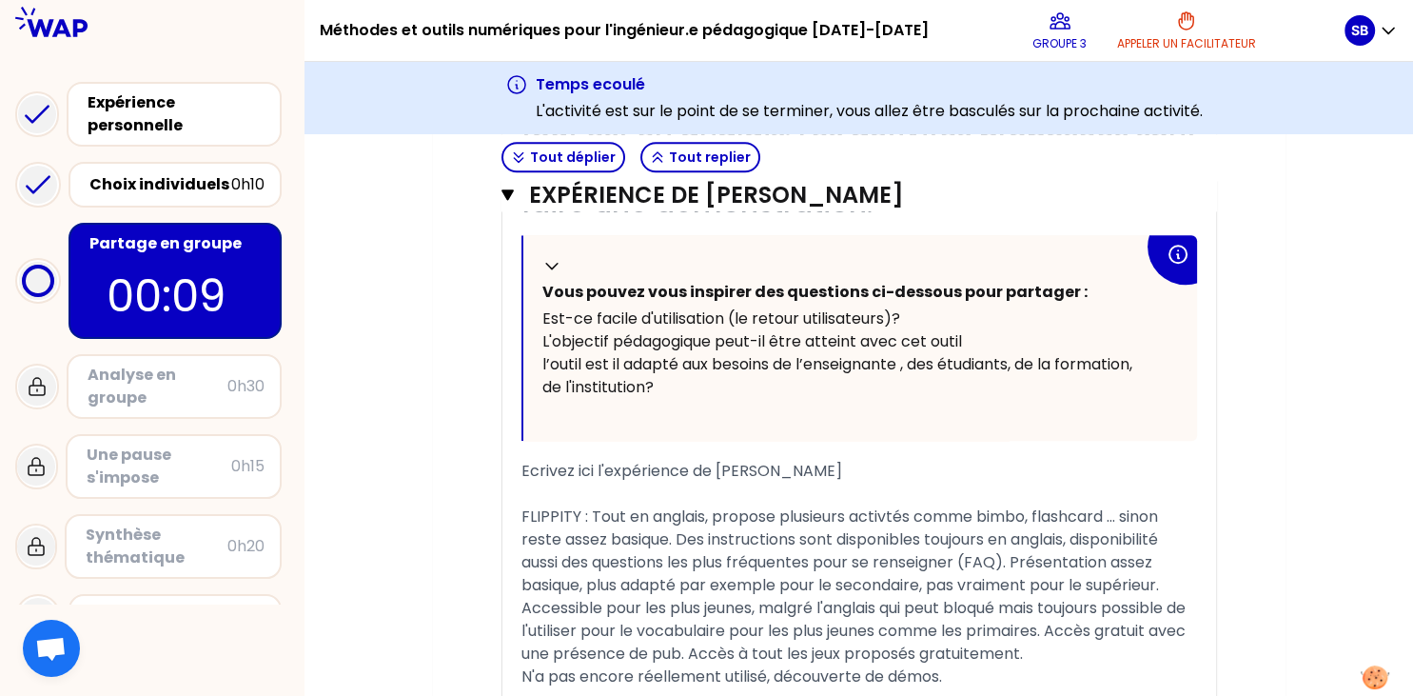
scroll to position [1821, 0]
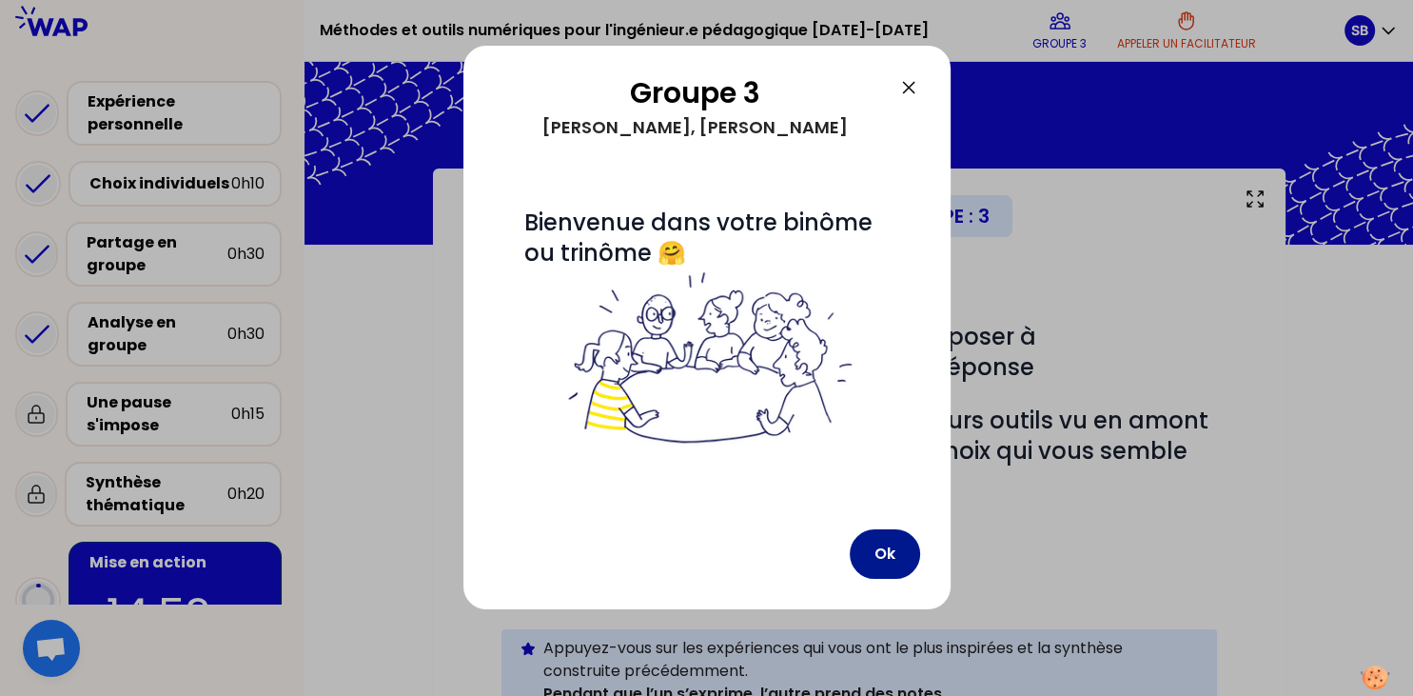
click at [908, 561] on button "Ok" at bounding box center [885, 553] width 70 height 49
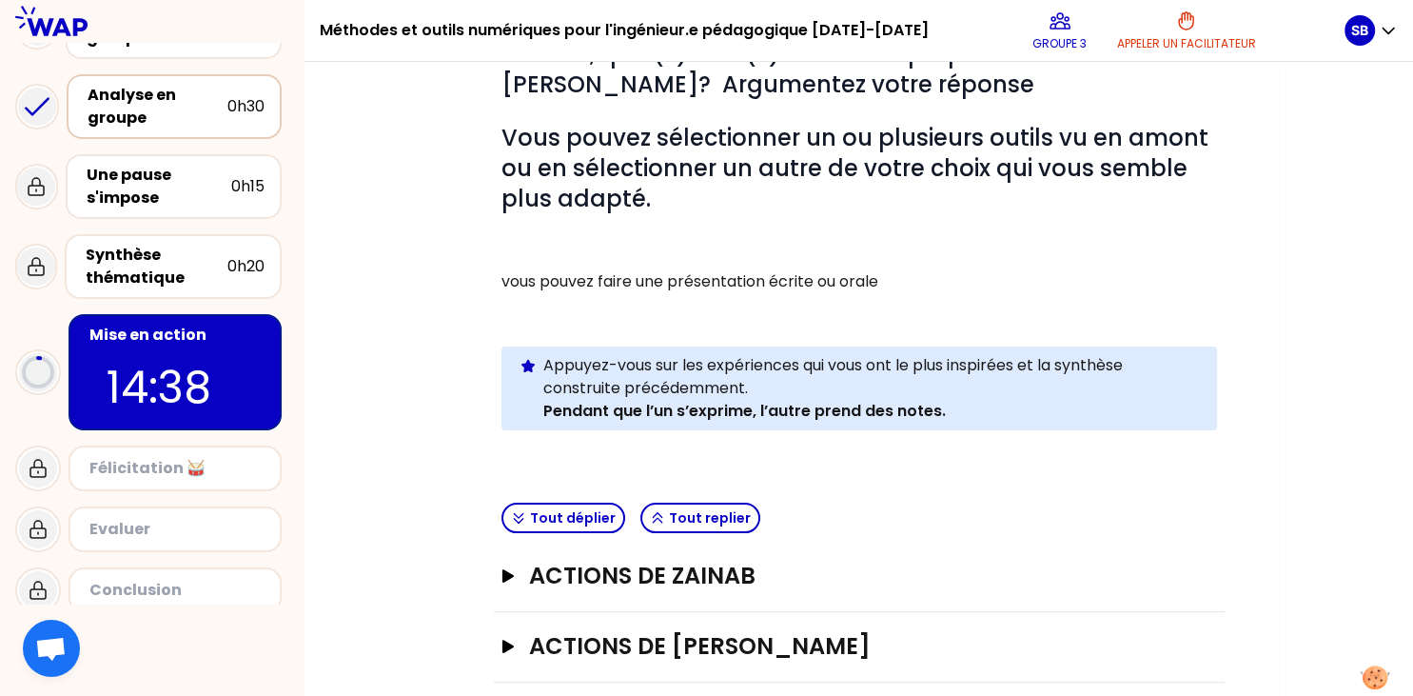
scroll to position [239, 0]
